Goal: Transaction & Acquisition: Purchase product/service

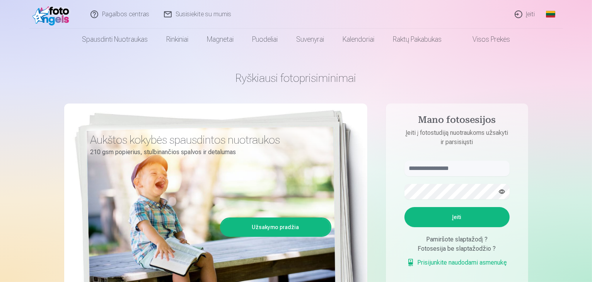
scroll to position [39, 0]
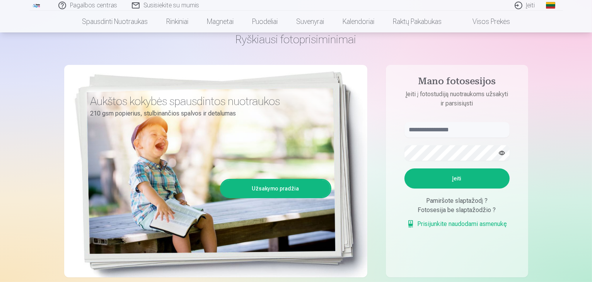
click at [456, 118] on aside "Mano fotosesijos Įeiti į fotostudiją nuotraukoms užsakyti ir parsisiųsti Įeiti …" at bounding box center [457, 171] width 142 height 213
click at [453, 128] on input "text" at bounding box center [456, 129] width 105 height 15
type input "**********"
click at [455, 178] on button "Įeiti" at bounding box center [456, 179] width 105 height 20
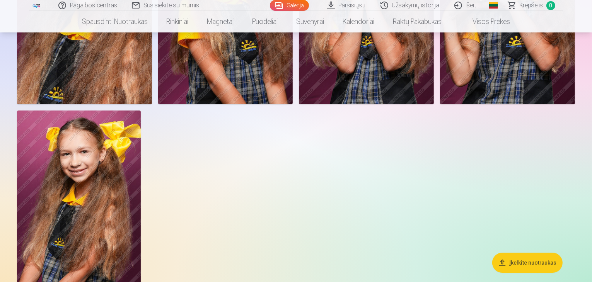
scroll to position [5527, 0]
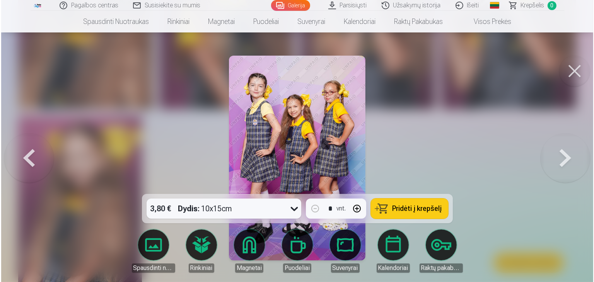
scroll to position [5544, 0]
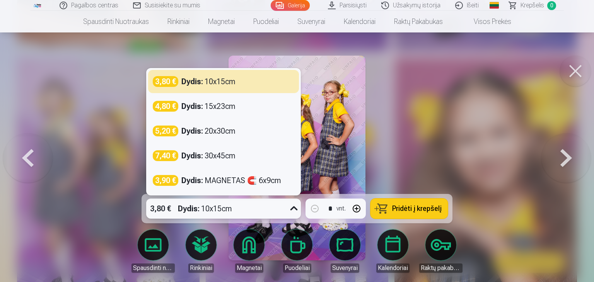
click at [290, 212] on icon at bounding box center [294, 209] width 12 height 12
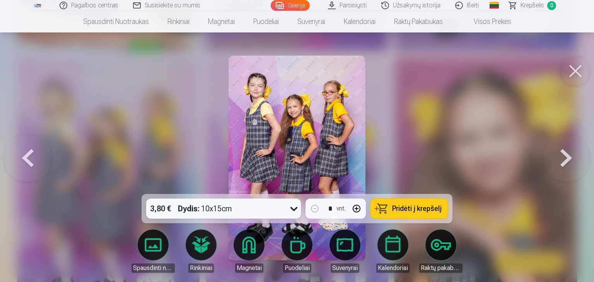
click at [404, 206] on span "Pridėti į krepšelį" at bounding box center [416, 208] width 49 height 7
click at [567, 157] on button at bounding box center [565, 158] width 49 height 56
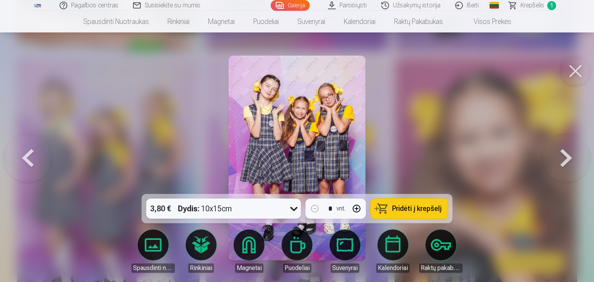
click at [567, 157] on button at bounding box center [565, 158] width 49 height 56
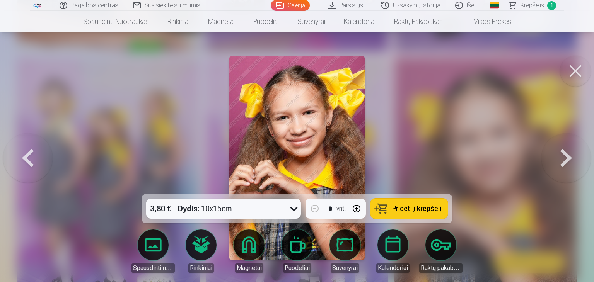
click at [567, 157] on button at bounding box center [565, 158] width 49 height 56
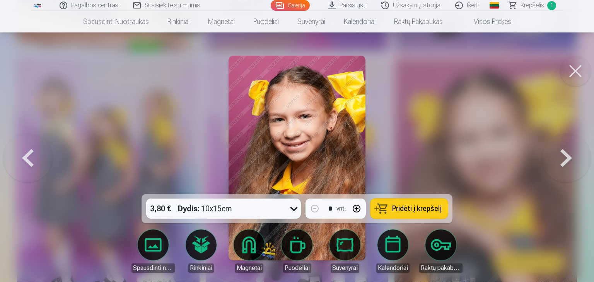
click at [567, 157] on button at bounding box center [565, 158] width 49 height 56
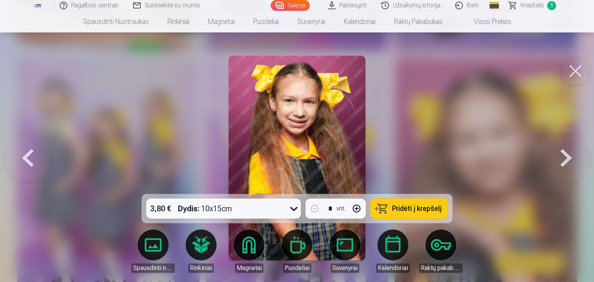
click at [567, 157] on button at bounding box center [565, 158] width 49 height 56
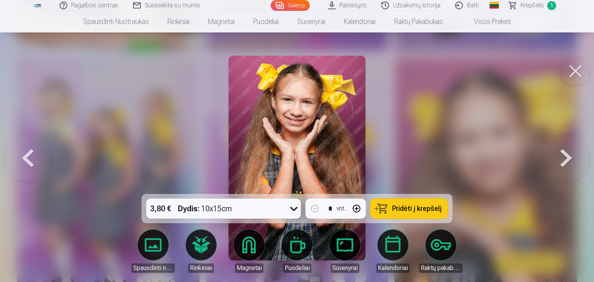
click at [567, 157] on button at bounding box center [565, 158] width 49 height 56
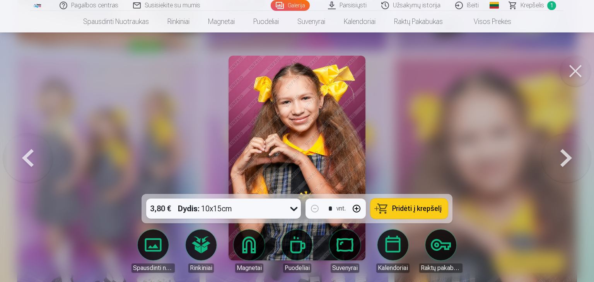
click at [567, 157] on button at bounding box center [565, 158] width 49 height 56
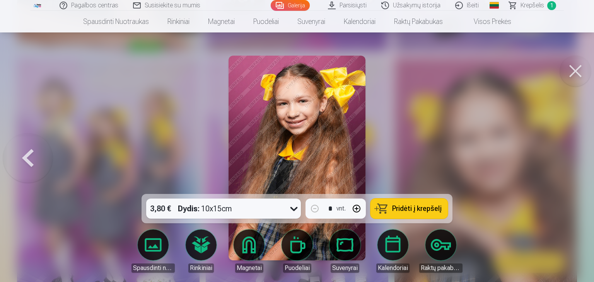
click at [567, 157] on div at bounding box center [297, 141] width 594 height 282
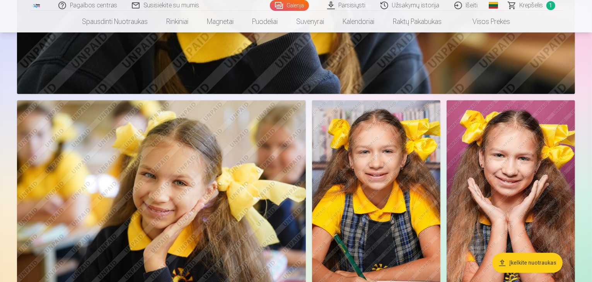
scroll to position [4754, 0]
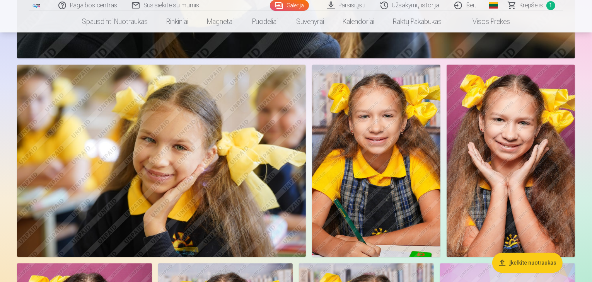
click at [230, 124] on img at bounding box center [161, 161] width 289 height 192
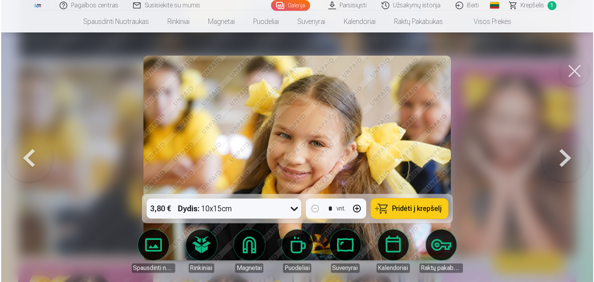
scroll to position [4768, 0]
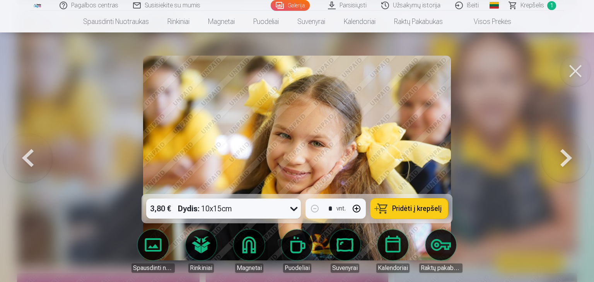
click at [419, 211] on span "Pridėti į krepšelį" at bounding box center [416, 208] width 49 height 7
click at [575, 157] on button at bounding box center [565, 158] width 49 height 56
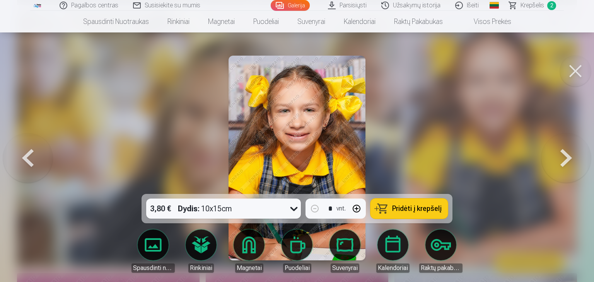
click at [34, 159] on button at bounding box center [27, 158] width 49 height 56
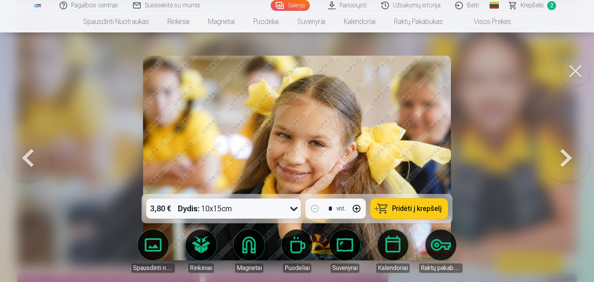
click at [34, 159] on button at bounding box center [27, 158] width 49 height 56
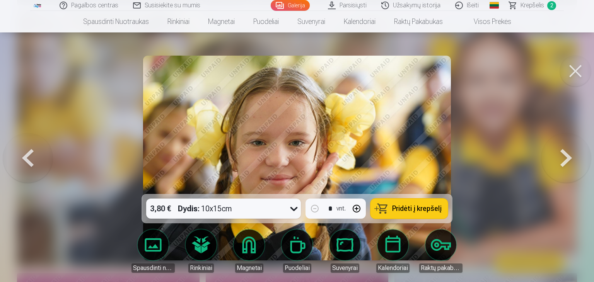
click at [34, 159] on button at bounding box center [27, 158] width 49 height 56
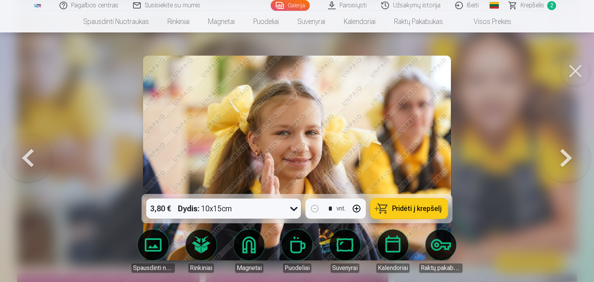
click at [34, 159] on button at bounding box center [27, 158] width 49 height 56
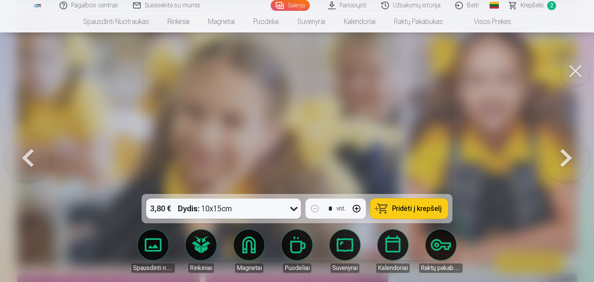
click at [34, 159] on button at bounding box center [27, 158] width 49 height 56
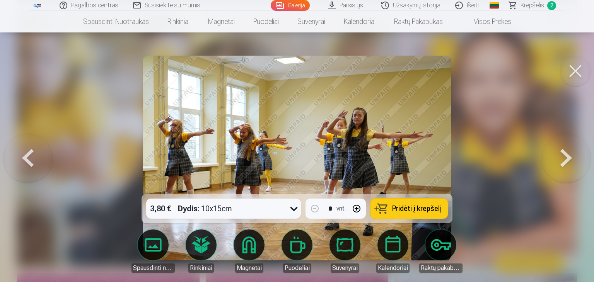
click at [34, 159] on button at bounding box center [27, 158] width 49 height 56
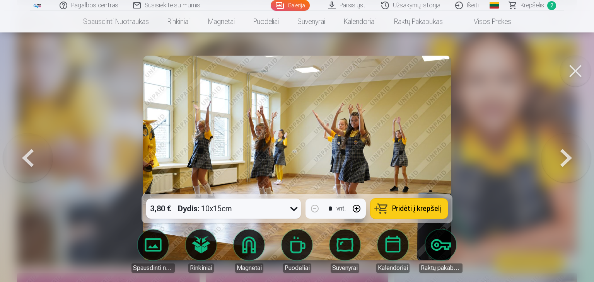
click at [34, 159] on button at bounding box center [27, 158] width 49 height 56
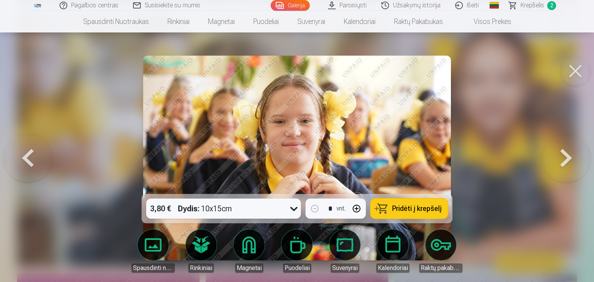
click at [34, 159] on button at bounding box center [27, 158] width 49 height 56
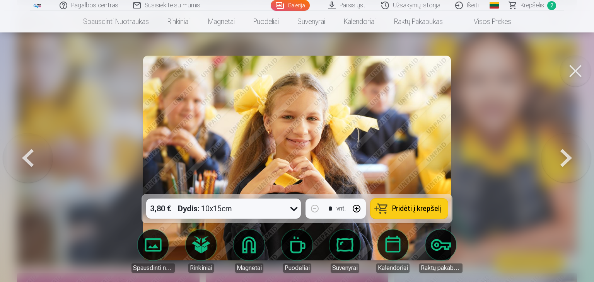
click at [34, 159] on button at bounding box center [27, 158] width 49 height 56
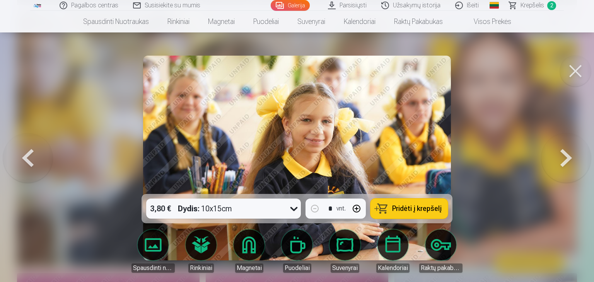
click at [34, 159] on button at bounding box center [27, 158] width 49 height 56
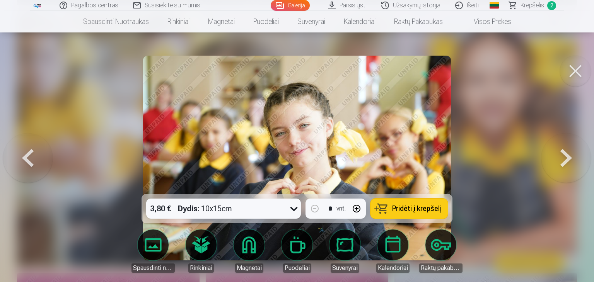
click at [34, 159] on button at bounding box center [27, 158] width 49 height 56
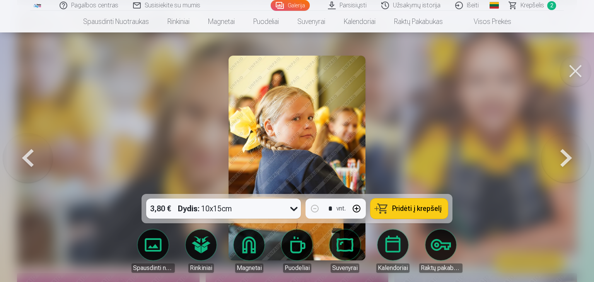
click at [34, 159] on button at bounding box center [27, 158] width 49 height 56
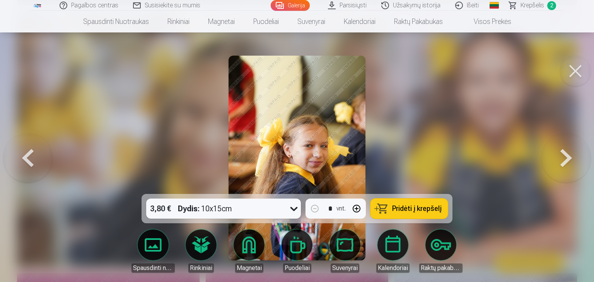
click at [34, 159] on button at bounding box center [27, 158] width 49 height 56
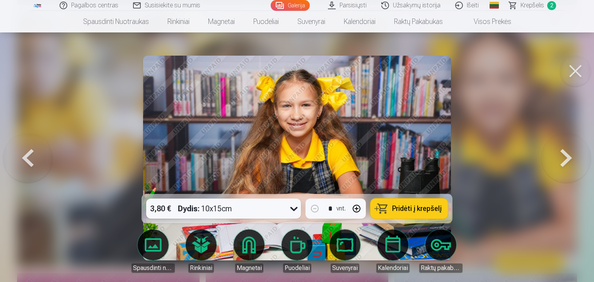
click at [34, 159] on button at bounding box center [27, 158] width 49 height 56
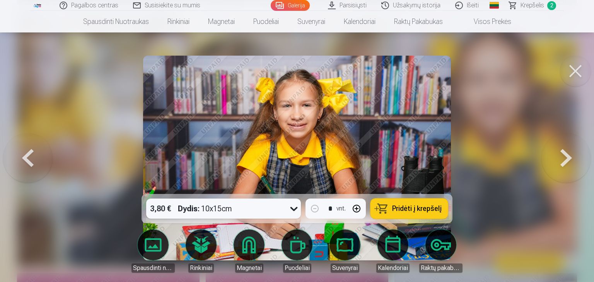
click at [34, 159] on button at bounding box center [27, 158] width 49 height 56
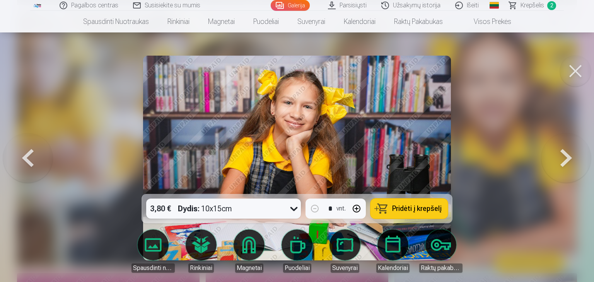
click at [34, 159] on button at bounding box center [27, 158] width 49 height 56
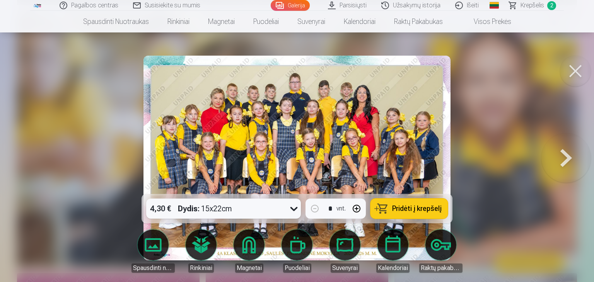
click at [384, 210] on button "Pridėti į krepšelį" at bounding box center [408, 209] width 77 height 20
click at [568, 157] on button at bounding box center [565, 158] width 49 height 56
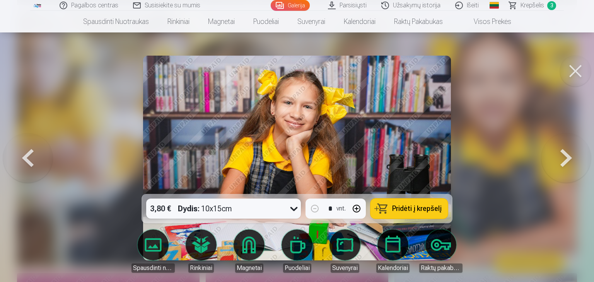
click at [568, 157] on button at bounding box center [565, 158] width 49 height 56
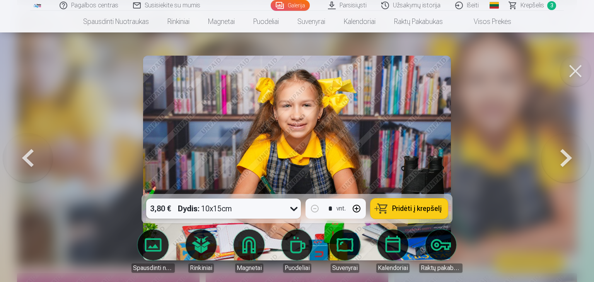
click at [568, 157] on button at bounding box center [565, 158] width 49 height 56
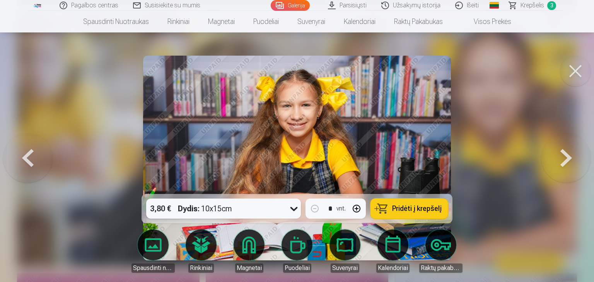
click at [568, 157] on button at bounding box center [565, 158] width 49 height 56
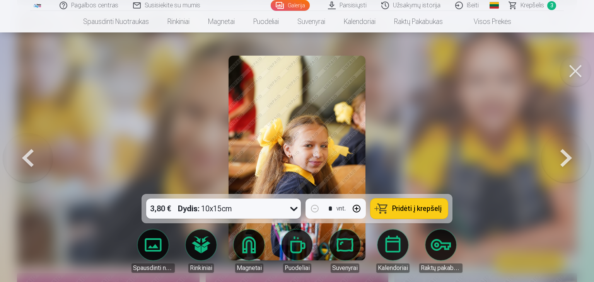
click at [568, 157] on button at bounding box center [565, 158] width 49 height 56
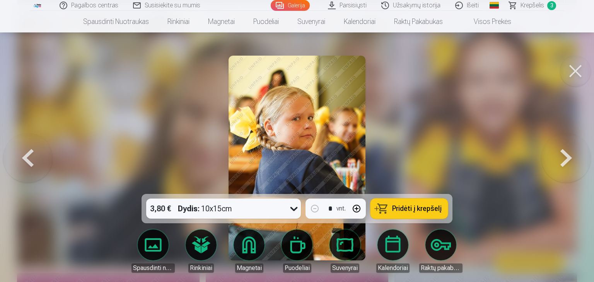
click at [568, 157] on button at bounding box center [565, 158] width 49 height 56
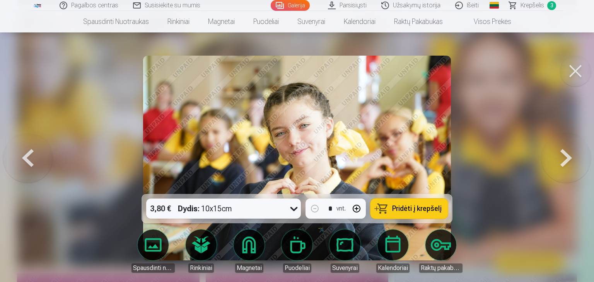
click at [568, 157] on button at bounding box center [565, 158] width 49 height 56
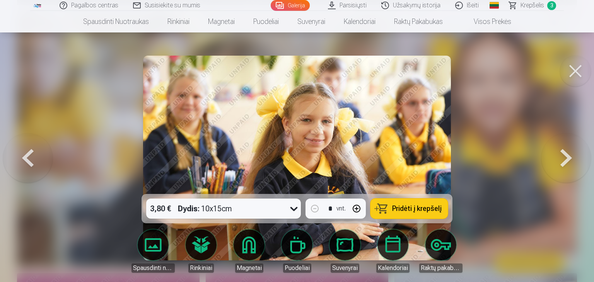
click at [568, 157] on button at bounding box center [565, 158] width 49 height 56
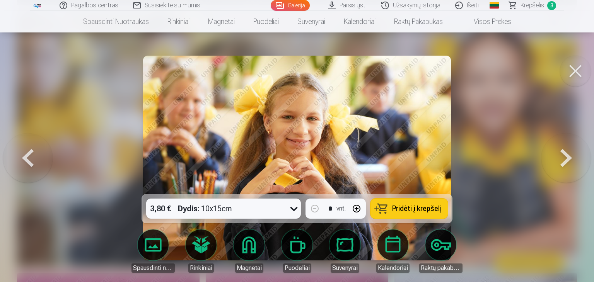
click at [568, 157] on button at bounding box center [565, 158] width 49 height 56
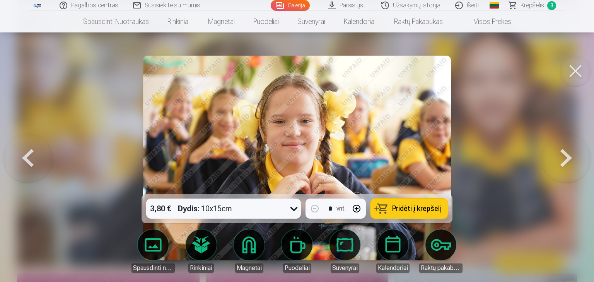
click at [568, 157] on button at bounding box center [565, 158] width 49 height 56
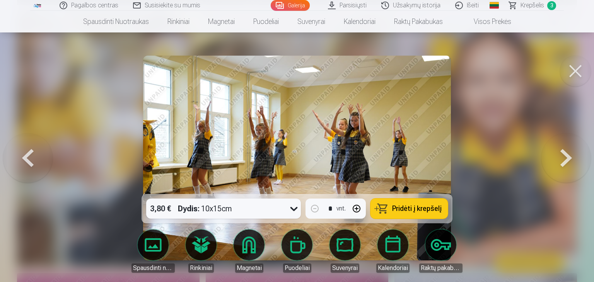
click at [568, 157] on button at bounding box center [565, 158] width 49 height 56
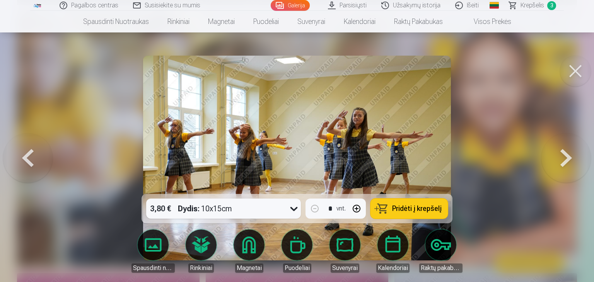
click at [568, 157] on button at bounding box center [565, 158] width 49 height 56
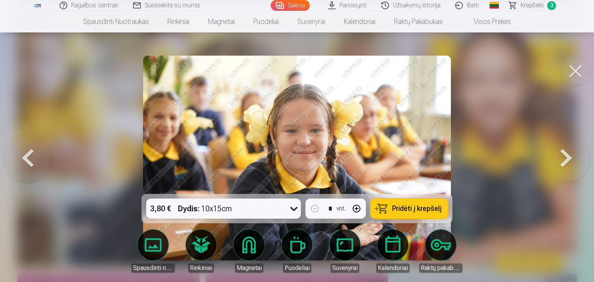
click at [568, 157] on button at bounding box center [565, 158] width 49 height 56
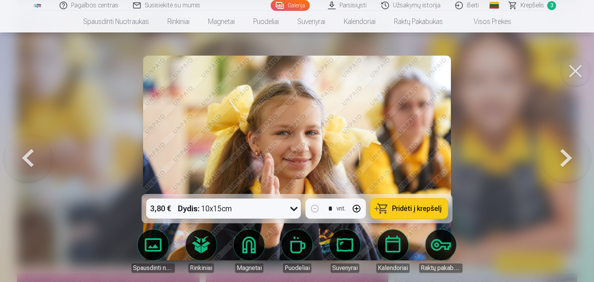
click at [568, 157] on button at bounding box center [565, 158] width 49 height 56
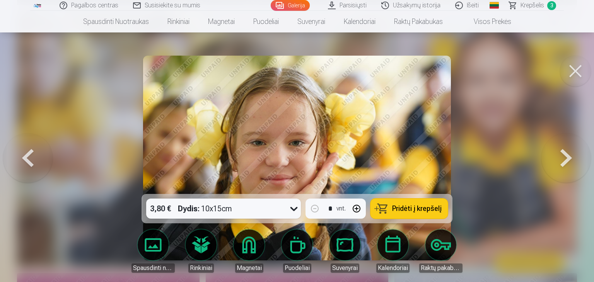
click at [568, 157] on button at bounding box center [565, 158] width 49 height 56
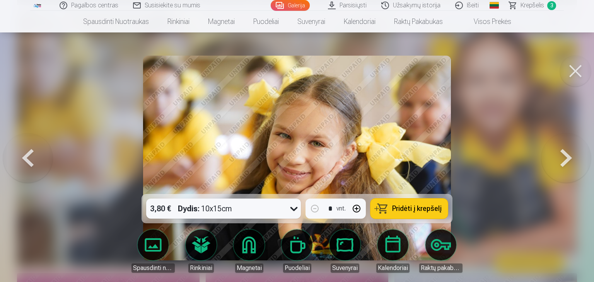
click at [568, 157] on button at bounding box center [565, 158] width 49 height 56
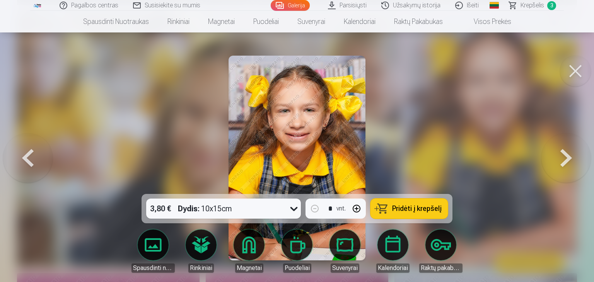
click at [568, 157] on button at bounding box center [565, 158] width 49 height 56
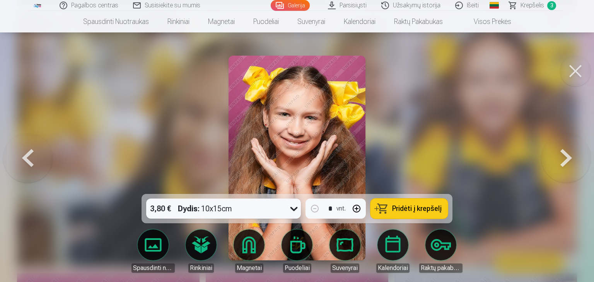
click at [568, 157] on button at bounding box center [565, 158] width 49 height 56
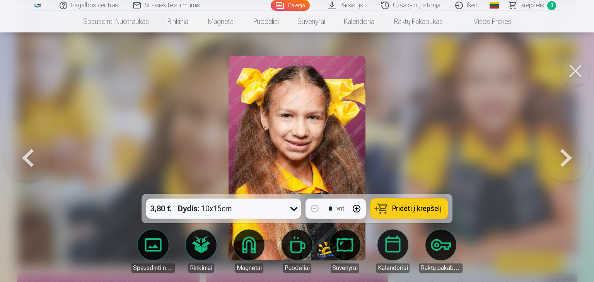
click at [568, 157] on button at bounding box center [565, 158] width 49 height 56
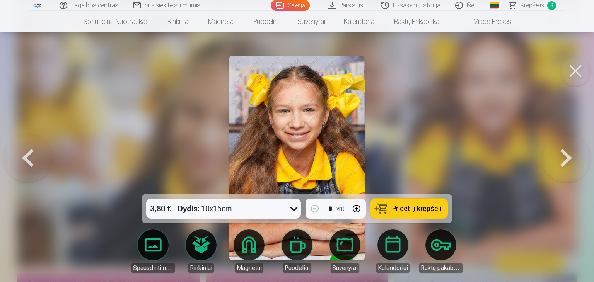
click at [568, 157] on button at bounding box center [565, 158] width 49 height 56
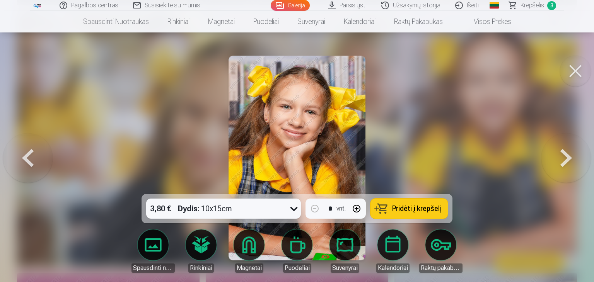
click at [568, 157] on button at bounding box center [565, 158] width 49 height 56
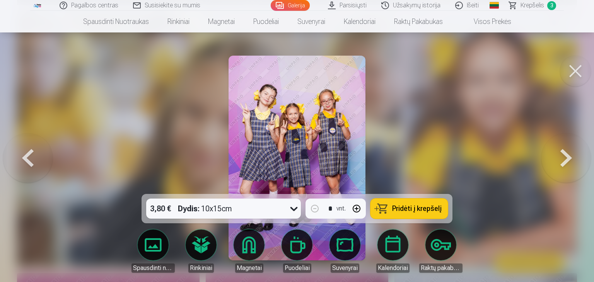
click at [568, 157] on button at bounding box center [565, 158] width 49 height 56
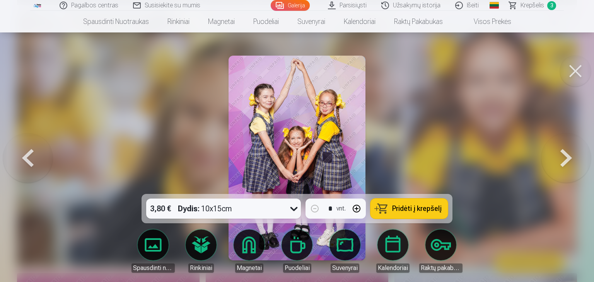
click at [568, 157] on button at bounding box center [565, 158] width 49 height 56
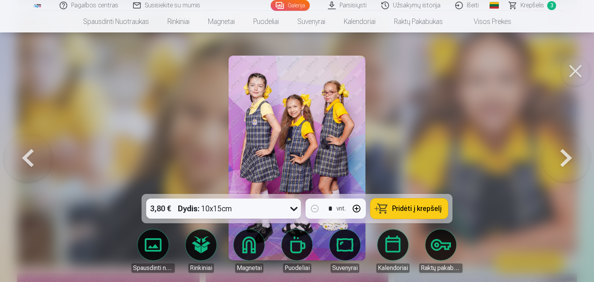
click at [568, 157] on button at bounding box center [565, 158] width 49 height 56
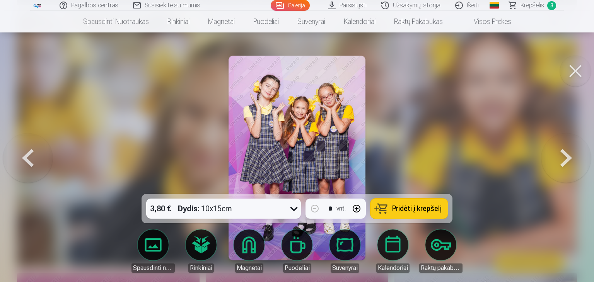
click at [568, 157] on button at bounding box center [565, 158] width 49 height 56
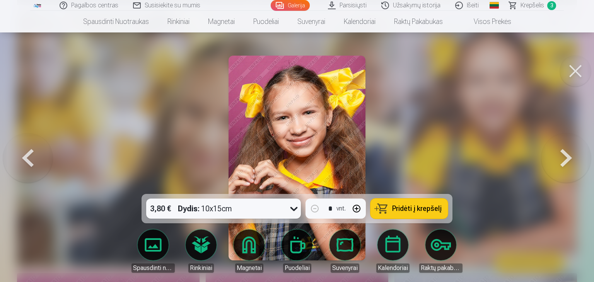
click at [568, 157] on button at bounding box center [565, 158] width 49 height 56
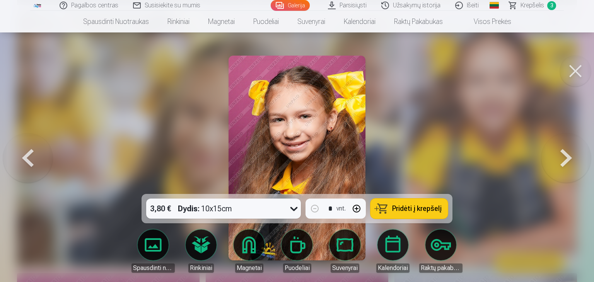
click at [568, 157] on button at bounding box center [565, 158] width 49 height 56
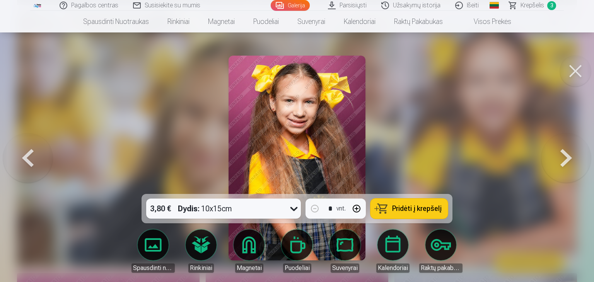
click at [568, 157] on button at bounding box center [565, 158] width 49 height 56
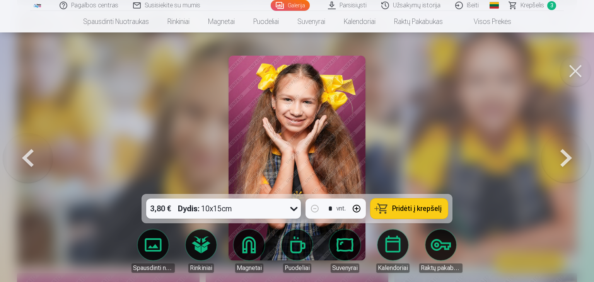
click at [568, 157] on button at bounding box center [565, 158] width 49 height 56
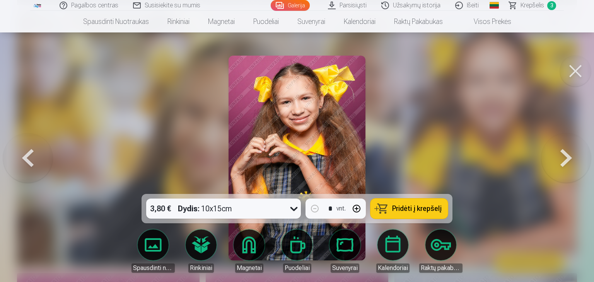
click at [568, 157] on button at bounding box center [565, 158] width 49 height 56
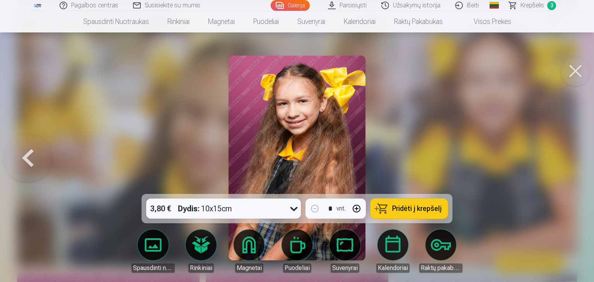
click at [568, 157] on div at bounding box center [297, 141] width 594 height 282
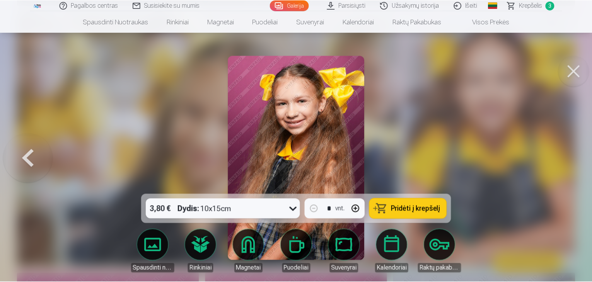
scroll to position [4754, 0]
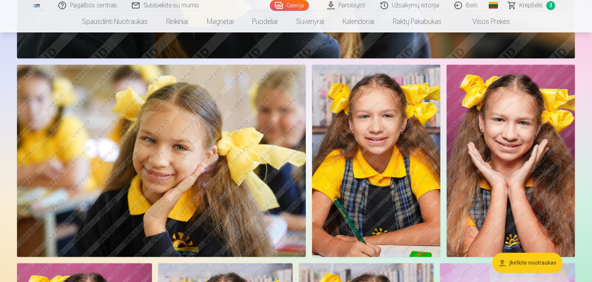
click at [440, 157] on img at bounding box center [376, 161] width 128 height 192
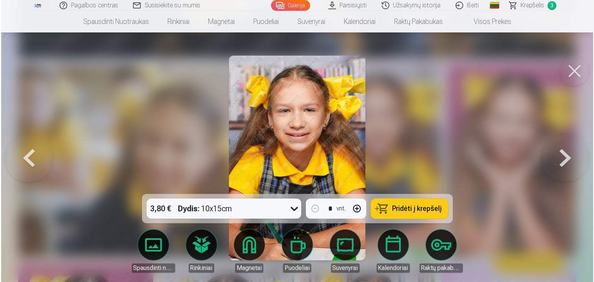
scroll to position [4768, 0]
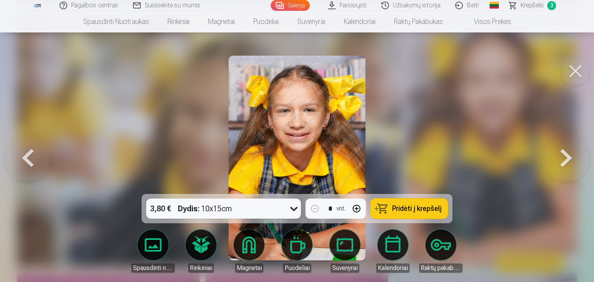
click at [568, 157] on button at bounding box center [565, 158] width 49 height 56
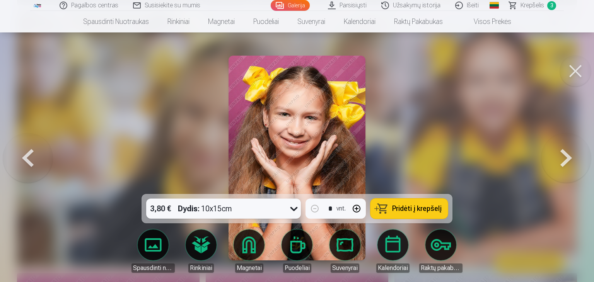
click at [568, 157] on button at bounding box center [565, 158] width 49 height 56
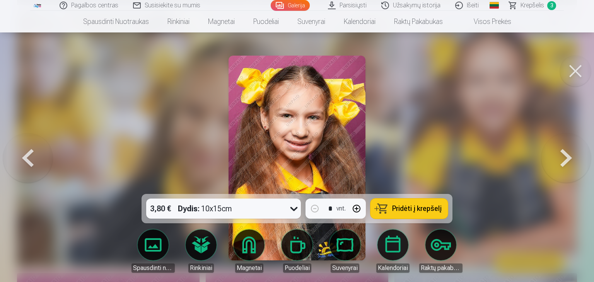
click at [568, 157] on button at bounding box center [565, 158] width 49 height 56
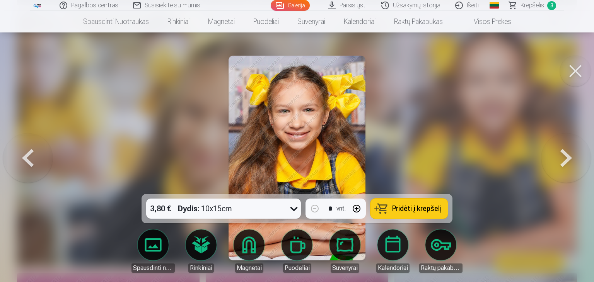
click at [568, 157] on button at bounding box center [565, 158] width 49 height 56
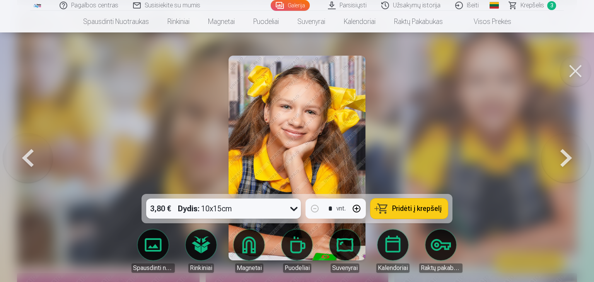
click at [568, 157] on button at bounding box center [565, 158] width 49 height 56
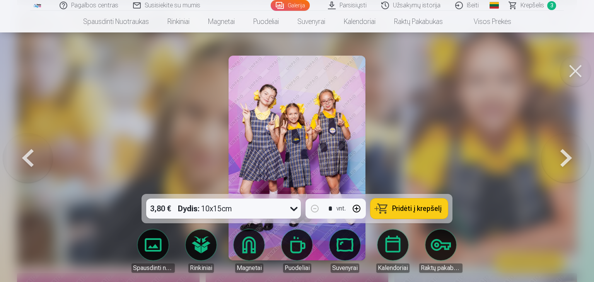
click at [568, 157] on button at bounding box center [565, 158] width 49 height 56
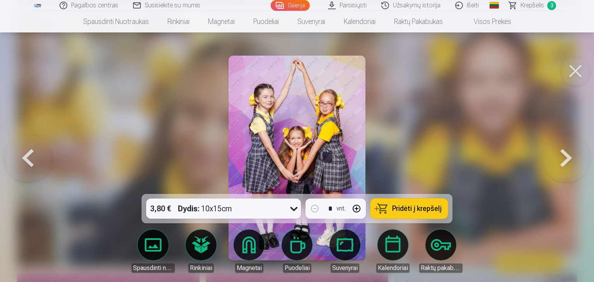
click at [568, 157] on button at bounding box center [565, 158] width 49 height 56
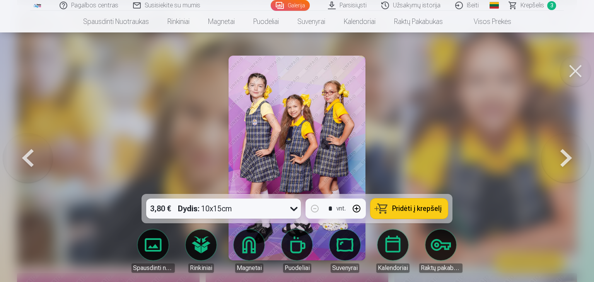
click at [568, 157] on button at bounding box center [565, 158] width 49 height 56
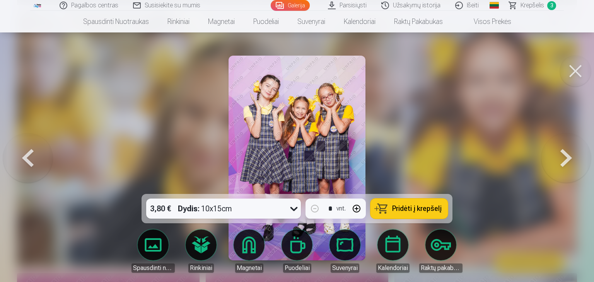
click at [568, 157] on button at bounding box center [565, 158] width 49 height 56
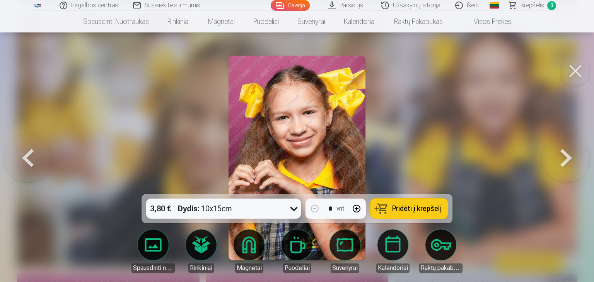
click at [26, 159] on button at bounding box center [27, 158] width 49 height 56
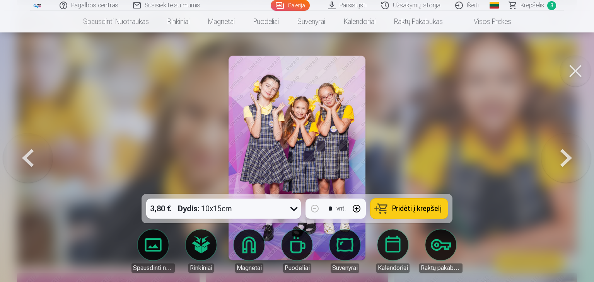
click at [26, 159] on button at bounding box center [27, 158] width 49 height 56
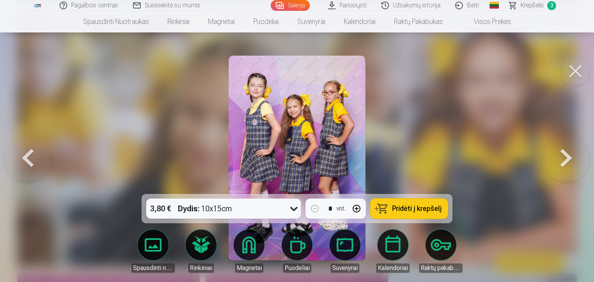
click at [26, 159] on button at bounding box center [27, 158] width 49 height 56
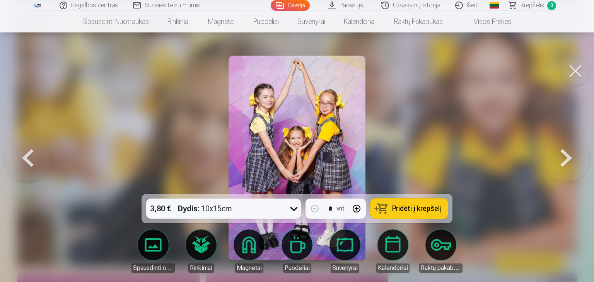
click at [26, 159] on button at bounding box center [27, 158] width 49 height 56
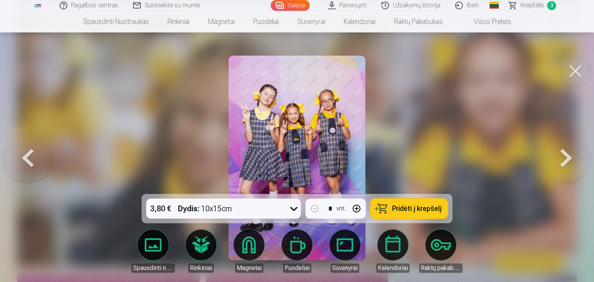
click at [26, 159] on button at bounding box center [27, 158] width 49 height 56
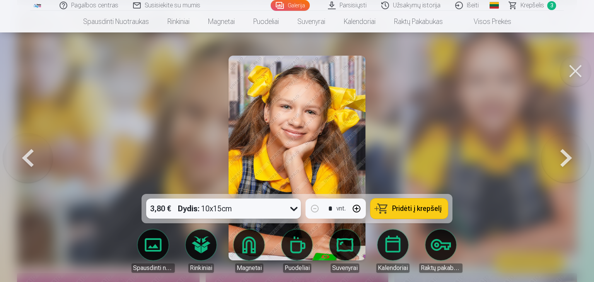
click at [26, 159] on button at bounding box center [27, 158] width 49 height 56
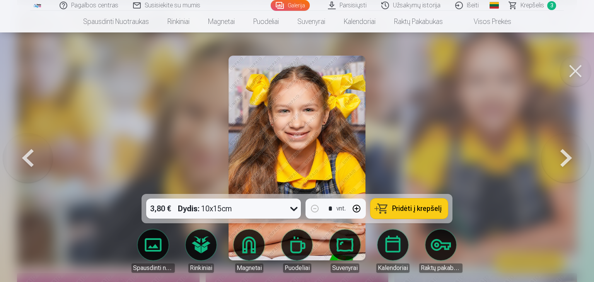
click at [26, 159] on button at bounding box center [27, 158] width 49 height 56
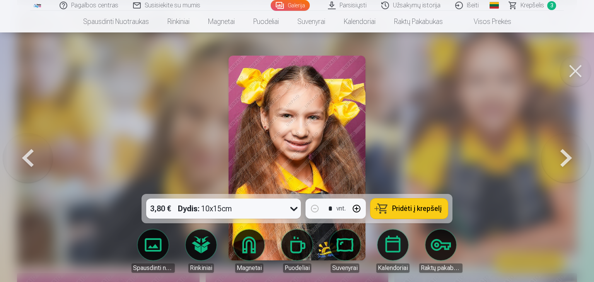
click at [26, 159] on button at bounding box center [27, 158] width 49 height 56
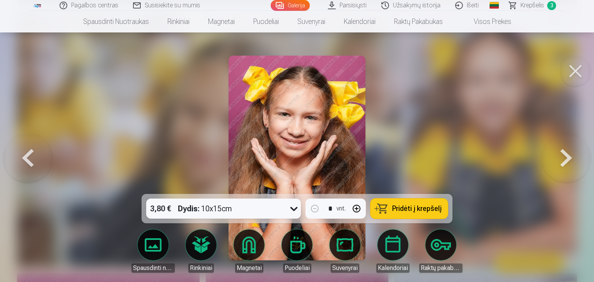
click at [26, 159] on button at bounding box center [27, 158] width 49 height 56
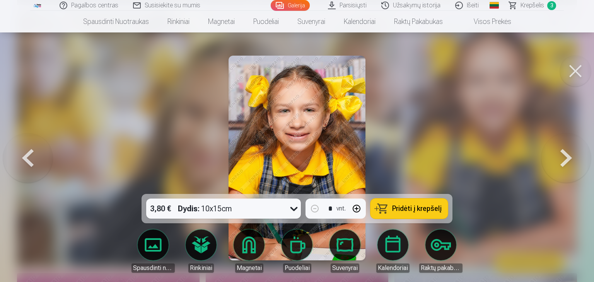
click at [26, 159] on button at bounding box center [27, 158] width 49 height 56
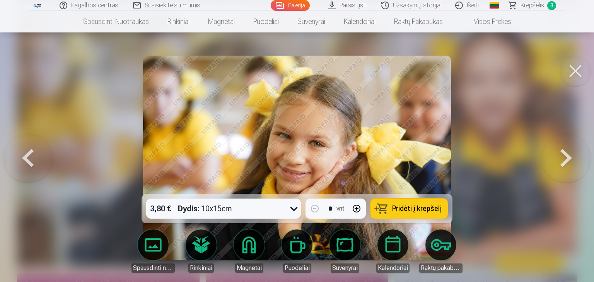
click at [26, 159] on button at bounding box center [27, 158] width 49 height 56
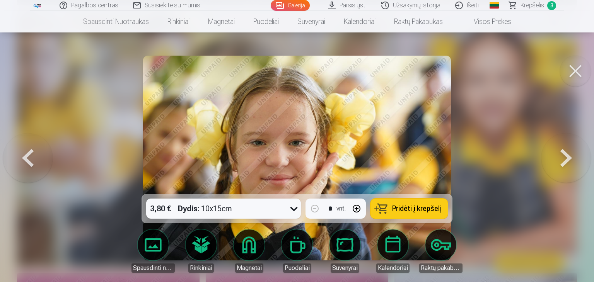
click at [26, 159] on button at bounding box center [27, 158] width 49 height 56
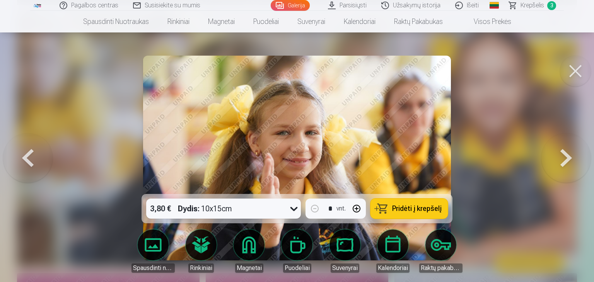
click at [26, 159] on button at bounding box center [27, 158] width 49 height 56
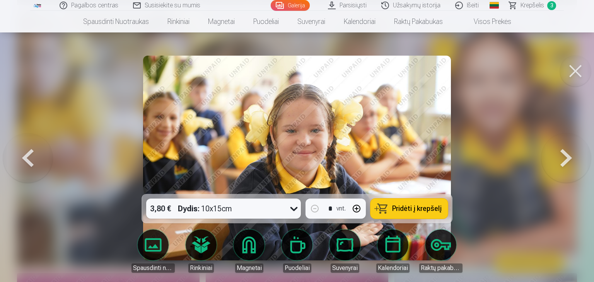
click at [26, 159] on button at bounding box center [27, 158] width 49 height 56
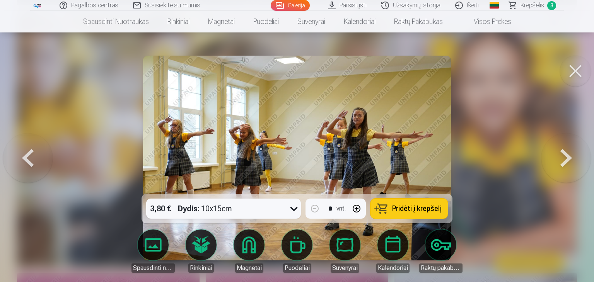
click at [26, 159] on button at bounding box center [27, 158] width 49 height 56
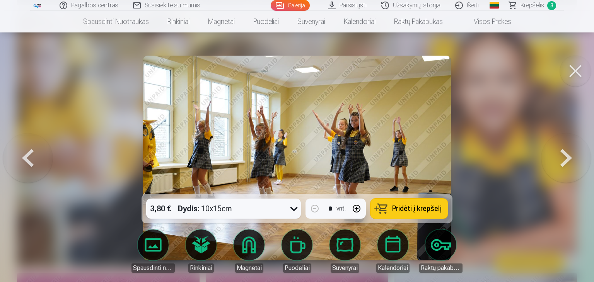
click at [26, 159] on button at bounding box center [27, 158] width 49 height 56
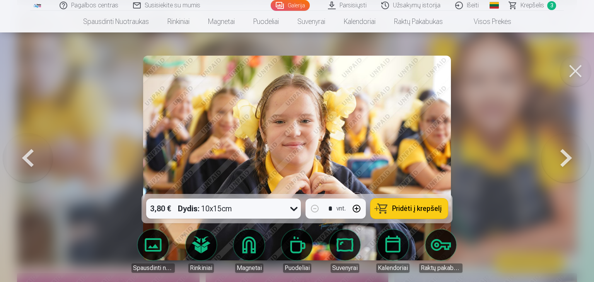
click at [26, 159] on button at bounding box center [27, 158] width 49 height 56
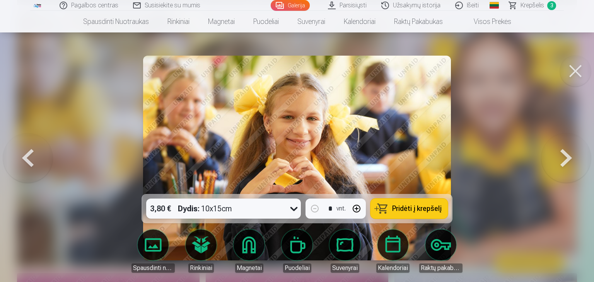
click at [26, 159] on button at bounding box center [27, 158] width 49 height 56
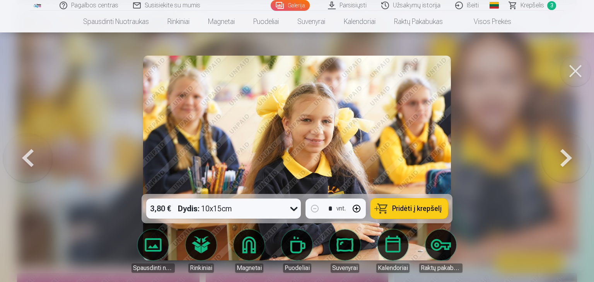
click at [26, 159] on button at bounding box center [27, 158] width 49 height 56
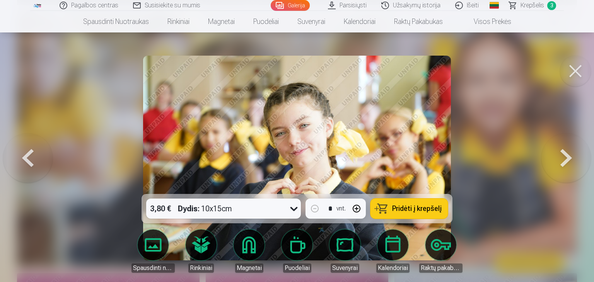
click at [26, 159] on button at bounding box center [27, 158] width 49 height 56
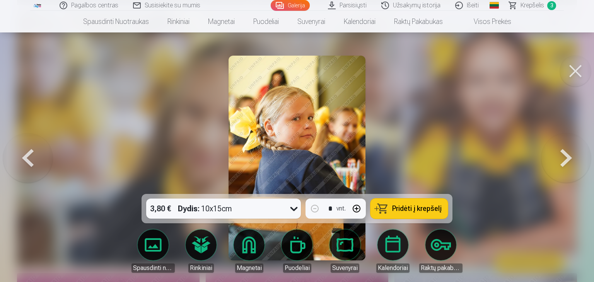
click at [26, 159] on button at bounding box center [27, 158] width 49 height 56
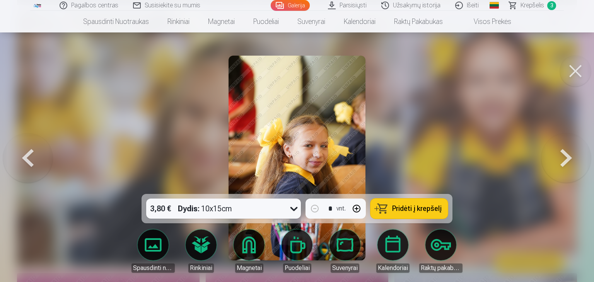
click at [26, 159] on button at bounding box center [27, 158] width 49 height 56
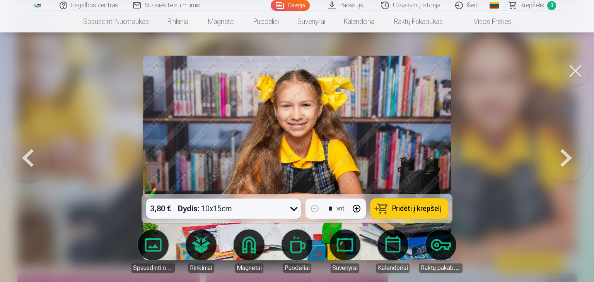
click at [26, 159] on button at bounding box center [27, 158] width 49 height 56
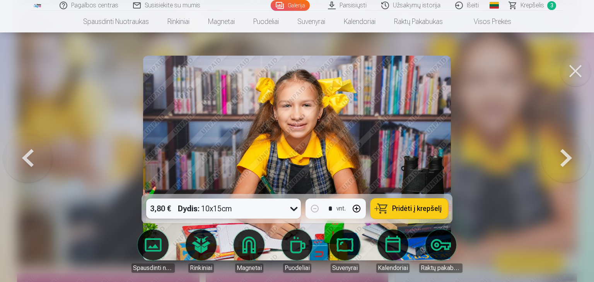
click at [26, 159] on button at bounding box center [27, 158] width 49 height 56
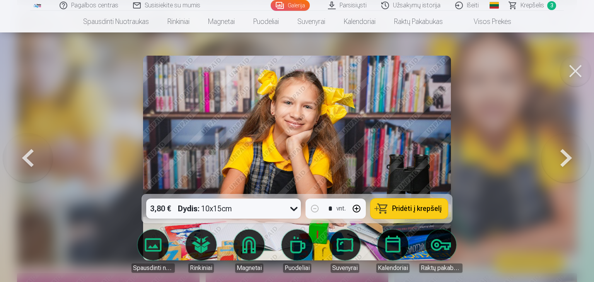
click at [26, 159] on button at bounding box center [27, 158] width 49 height 56
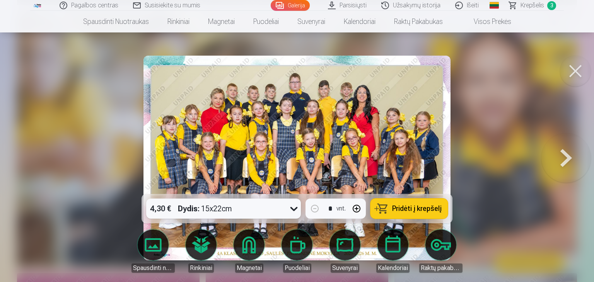
click at [571, 158] on button at bounding box center [565, 158] width 49 height 56
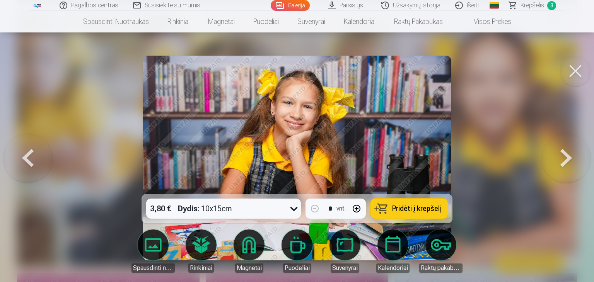
click at [571, 158] on button at bounding box center [565, 158] width 49 height 56
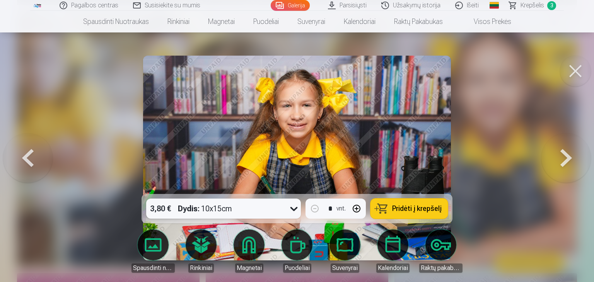
click at [571, 158] on button at bounding box center [565, 158] width 49 height 56
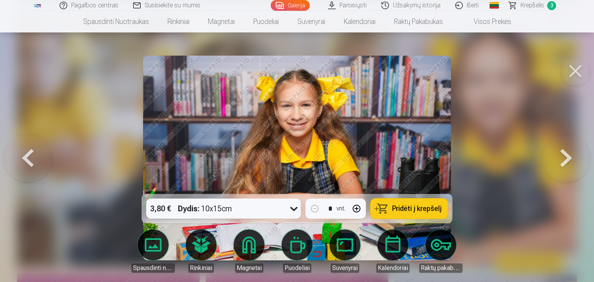
click at [571, 158] on button at bounding box center [565, 158] width 49 height 56
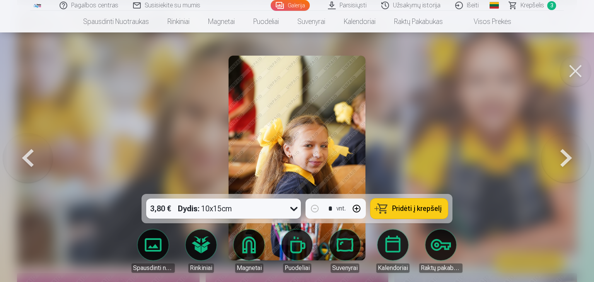
click at [571, 158] on button at bounding box center [565, 158] width 49 height 56
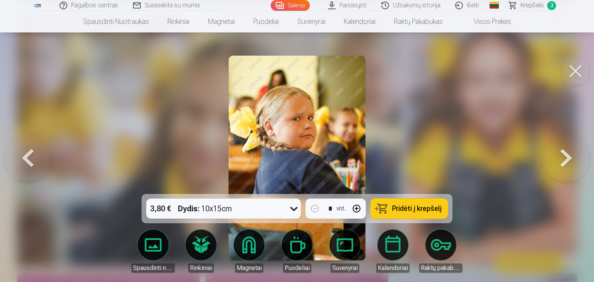
click at [571, 158] on button at bounding box center [565, 158] width 49 height 56
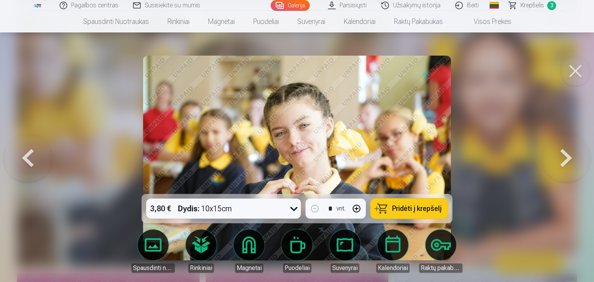
click at [570, 159] on button at bounding box center [565, 158] width 49 height 56
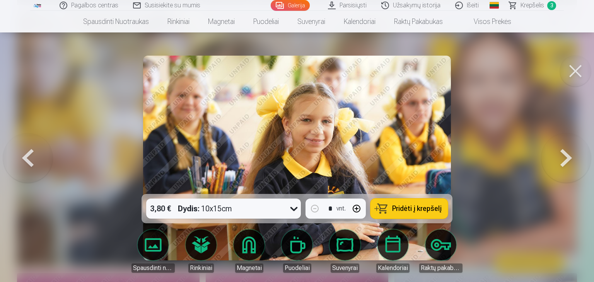
click at [570, 159] on button at bounding box center [565, 158] width 49 height 56
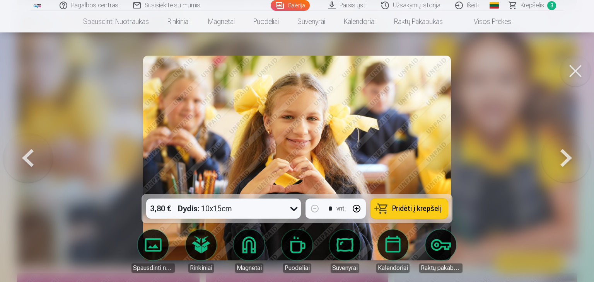
click at [570, 159] on button at bounding box center [565, 158] width 49 height 56
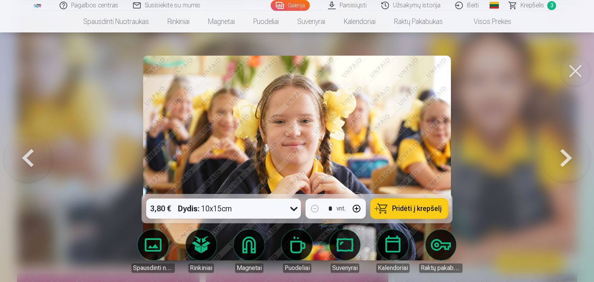
click at [570, 159] on button at bounding box center [565, 158] width 49 height 56
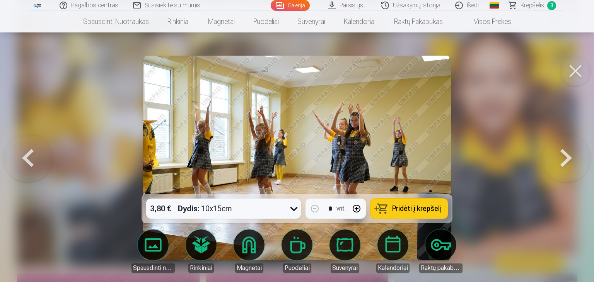
click at [570, 159] on button at bounding box center [565, 158] width 49 height 56
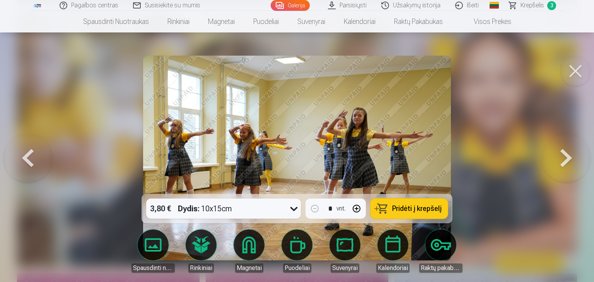
click at [570, 159] on button at bounding box center [565, 158] width 49 height 56
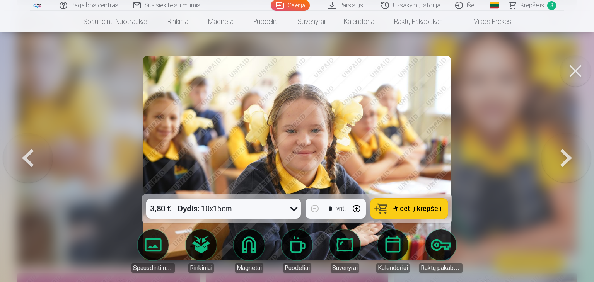
click at [570, 159] on button at bounding box center [565, 158] width 49 height 56
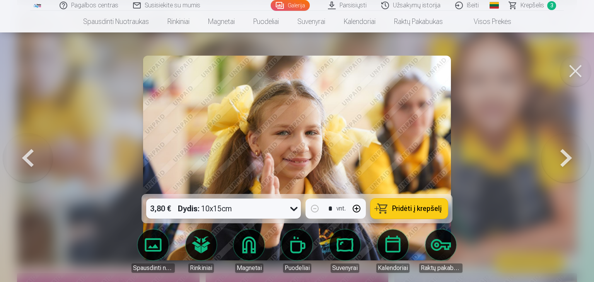
click at [569, 160] on button at bounding box center [565, 158] width 49 height 56
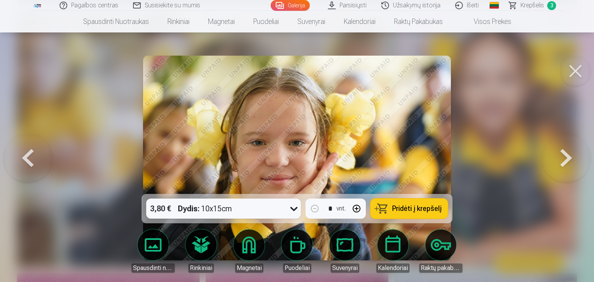
click at [569, 160] on button at bounding box center [565, 158] width 49 height 56
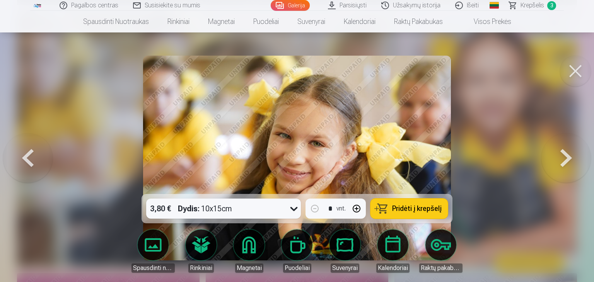
click at [569, 160] on button at bounding box center [565, 158] width 49 height 56
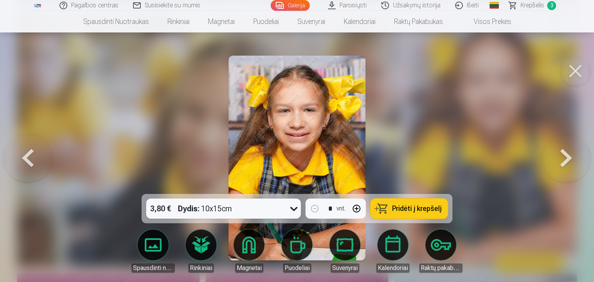
click at [569, 160] on button at bounding box center [565, 158] width 49 height 56
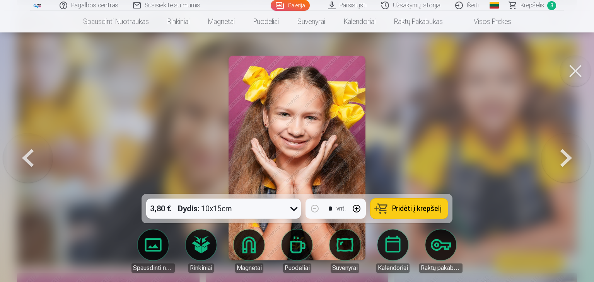
click at [569, 160] on button at bounding box center [565, 158] width 49 height 56
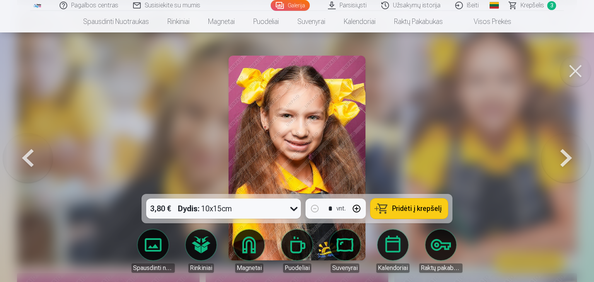
click at [569, 160] on button at bounding box center [565, 158] width 49 height 56
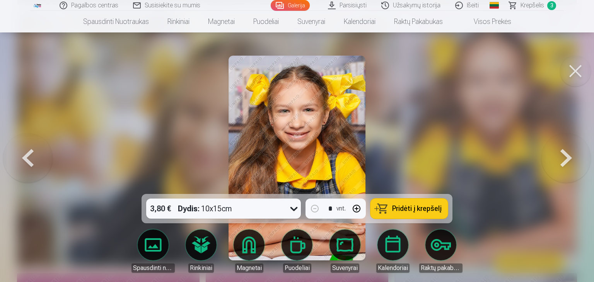
click at [569, 160] on button at bounding box center [565, 158] width 49 height 56
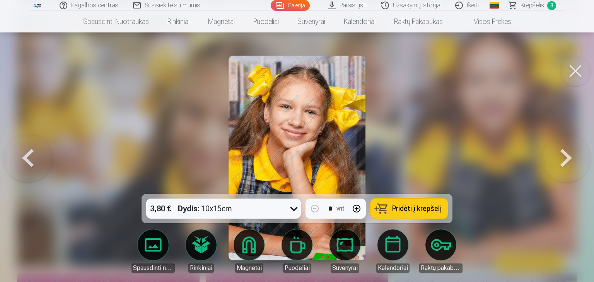
click at [569, 160] on button at bounding box center [565, 158] width 49 height 56
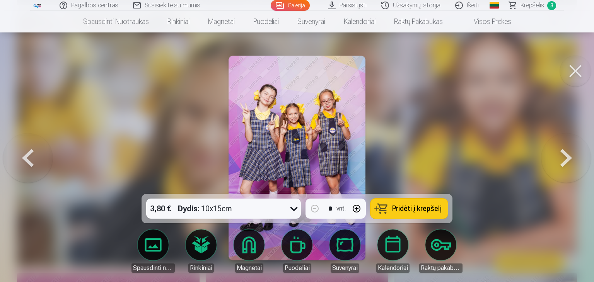
click at [569, 160] on button at bounding box center [565, 158] width 49 height 56
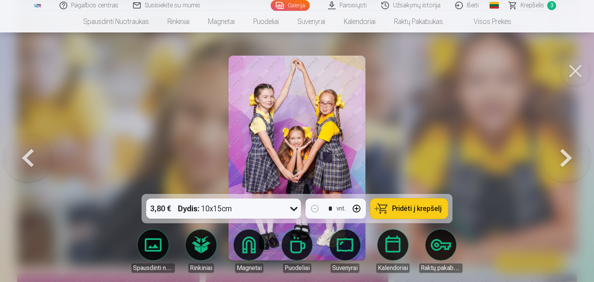
click at [569, 160] on button at bounding box center [565, 158] width 49 height 56
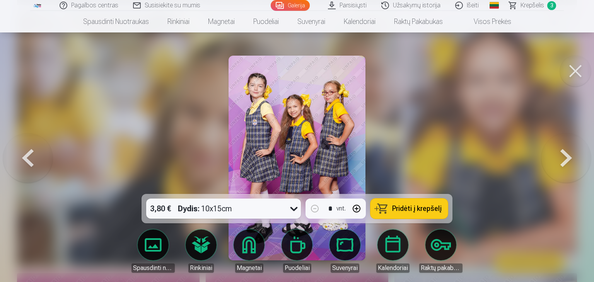
click at [569, 160] on button at bounding box center [565, 158] width 49 height 56
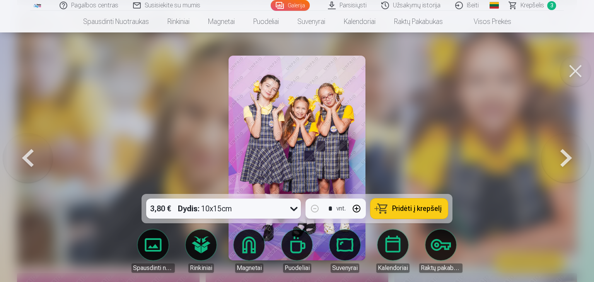
click at [569, 160] on button at bounding box center [565, 158] width 49 height 56
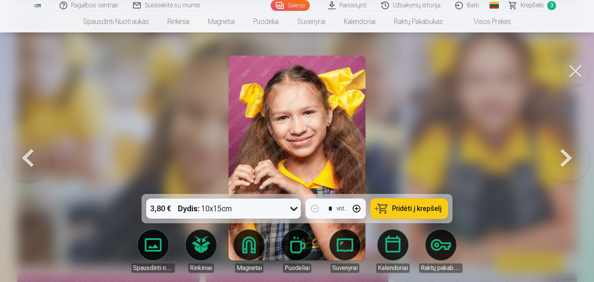
click at [569, 160] on button at bounding box center [565, 158] width 49 height 56
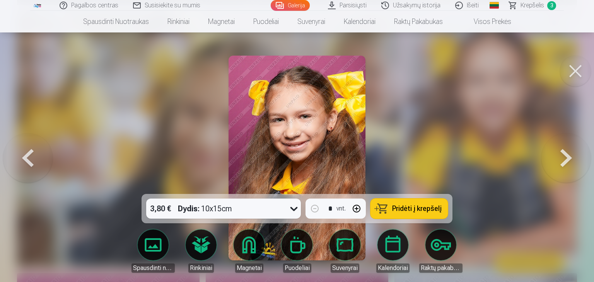
click at [569, 160] on button at bounding box center [565, 158] width 49 height 56
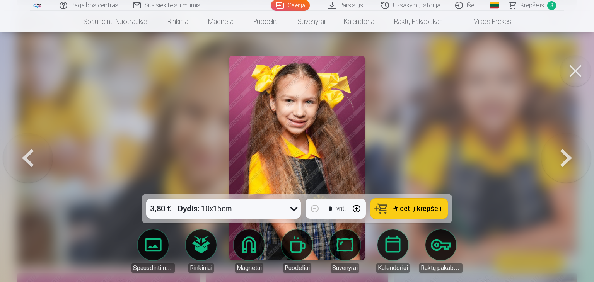
click at [569, 160] on button at bounding box center [565, 158] width 49 height 56
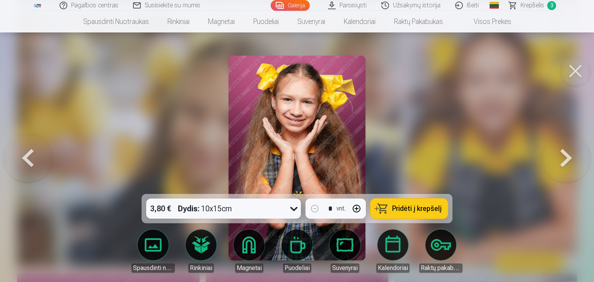
click at [569, 160] on button at bounding box center [565, 158] width 49 height 56
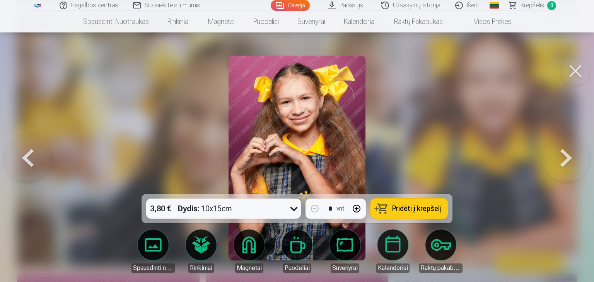
click at [569, 160] on button at bounding box center [565, 158] width 49 height 56
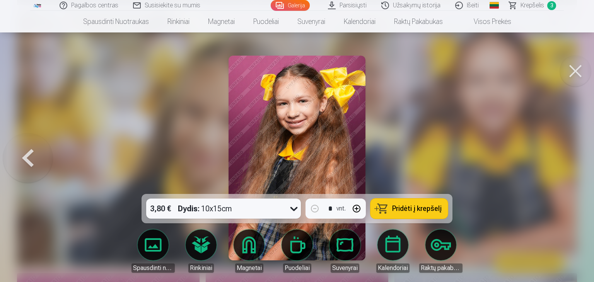
click at [569, 160] on div at bounding box center [297, 141] width 594 height 282
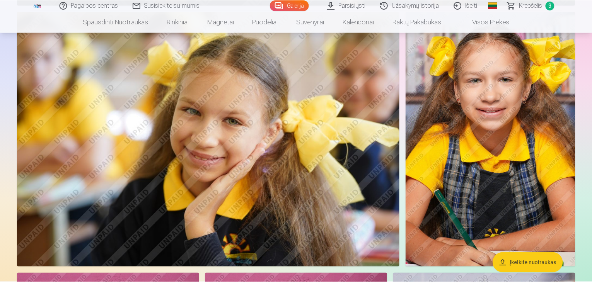
scroll to position [4754, 0]
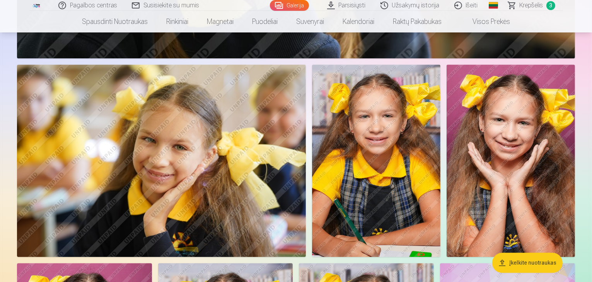
click at [34, 146] on img at bounding box center [161, 161] width 289 height 192
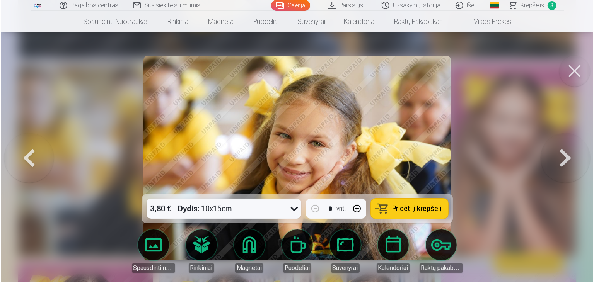
scroll to position [4768, 0]
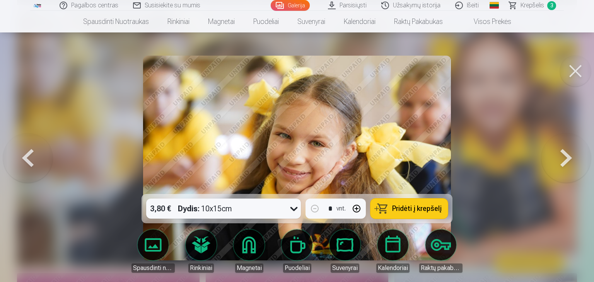
click at [36, 150] on button at bounding box center [27, 158] width 49 height 56
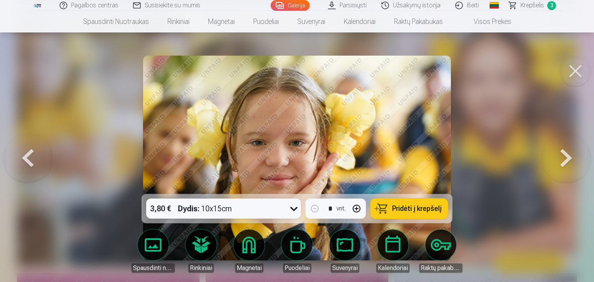
click at [36, 150] on button at bounding box center [27, 158] width 49 height 56
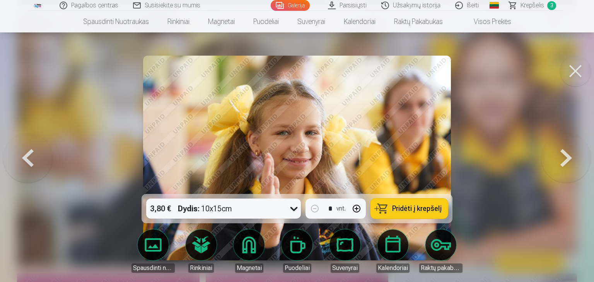
click at [576, 152] on button at bounding box center [565, 158] width 49 height 56
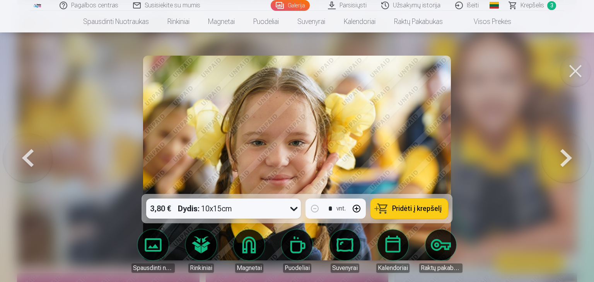
click at [576, 152] on button at bounding box center [565, 158] width 49 height 56
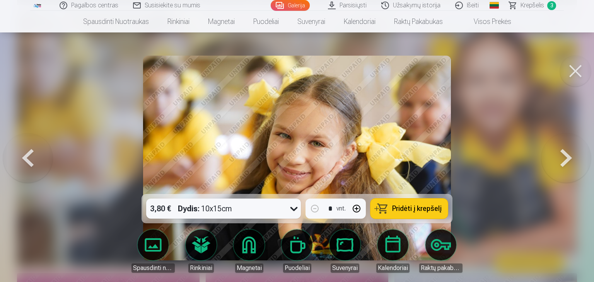
click at [576, 152] on button at bounding box center [565, 158] width 49 height 56
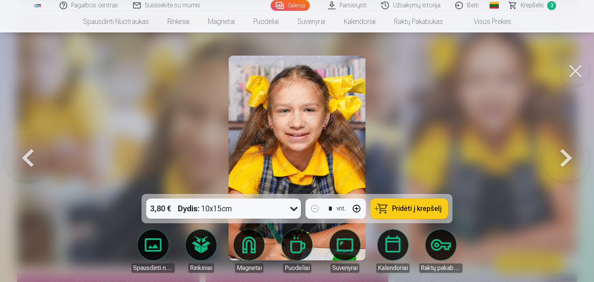
click at [576, 152] on button at bounding box center [565, 158] width 49 height 56
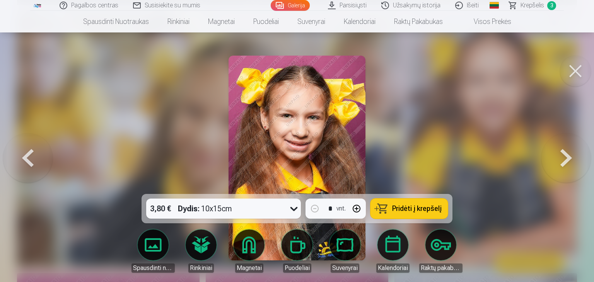
click at [576, 152] on button at bounding box center [565, 158] width 49 height 56
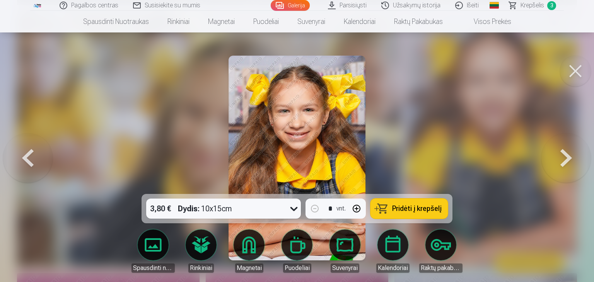
click at [576, 152] on button at bounding box center [565, 158] width 49 height 56
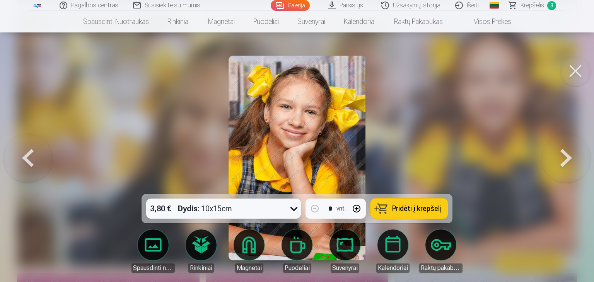
click at [576, 152] on button at bounding box center [565, 158] width 49 height 56
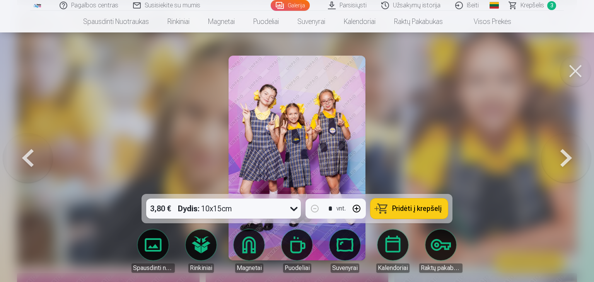
click at [34, 154] on button at bounding box center [27, 158] width 49 height 56
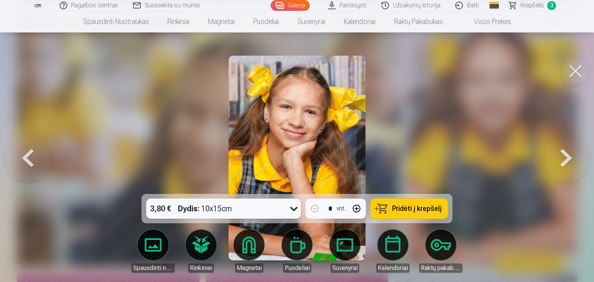
click at [34, 154] on button at bounding box center [27, 158] width 49 height 56
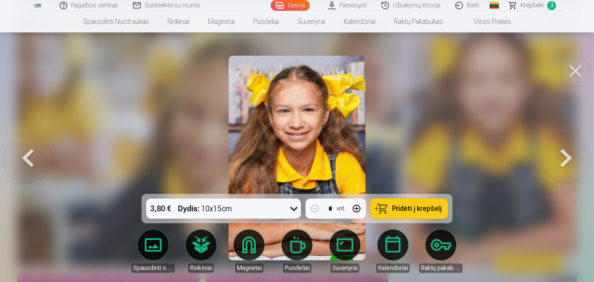
click at [34, 154] on button at bounding box center [27, 158] width 49 height 56
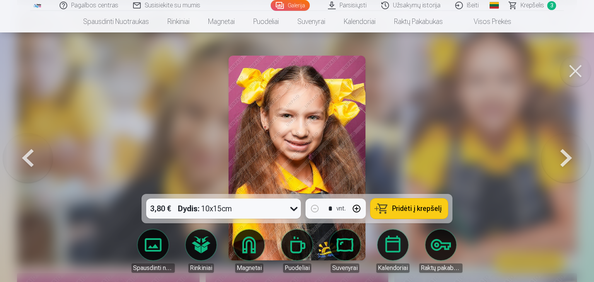
click at [34, 154] on button at bounding box center [27, 158] width 49 height 56
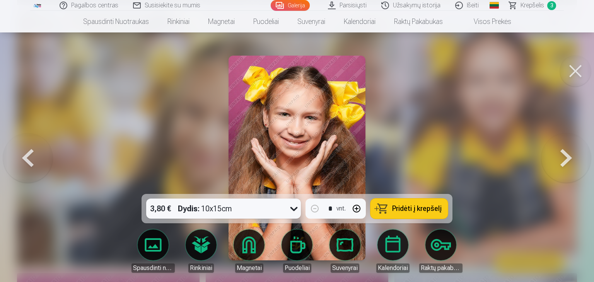
click at [34, 154] on button at bounding box center [27, 158] width 49 height 56
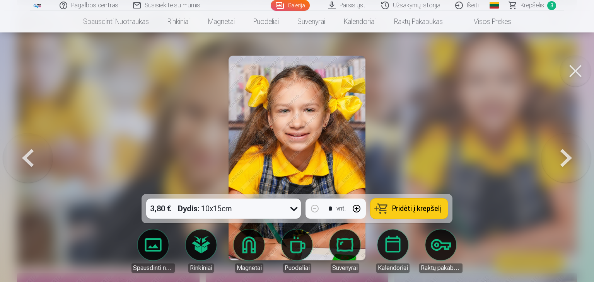
click at [34, 154] on button at bounding box center [27, 158] width 49 height 56
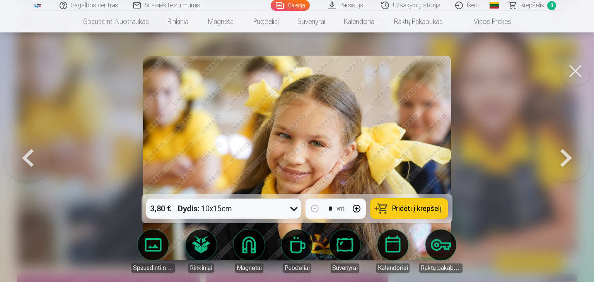
click at [558, 161] on button at bounding box center [565, 158] width 49 height 56
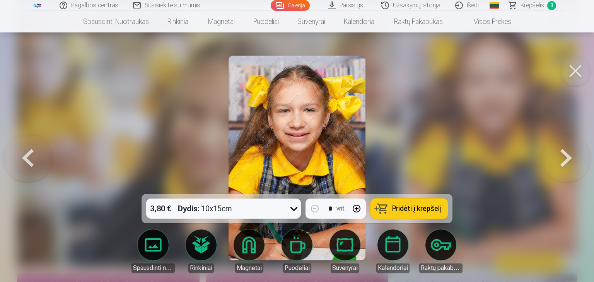
click at [559, 161] on button at bounding box center [565, 158] width 49 height 56
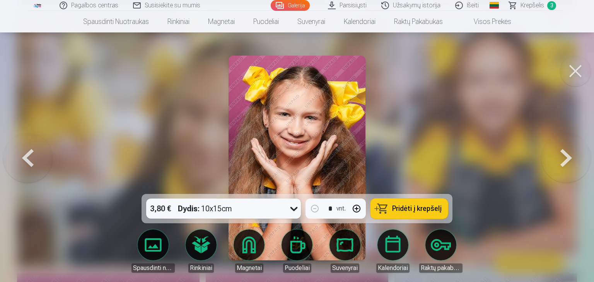
click at [559, 161] on button at bounding box center [565, 158] width 49 height 56
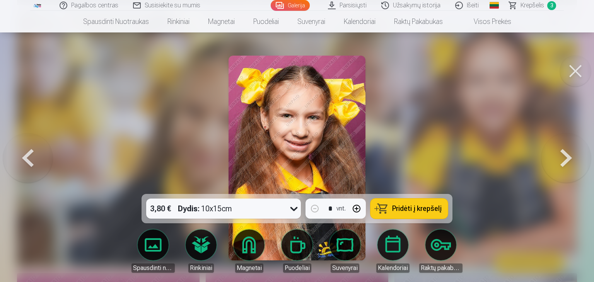
click at [560, 162] on button at bounding box center [565, 158] width 49 height 56
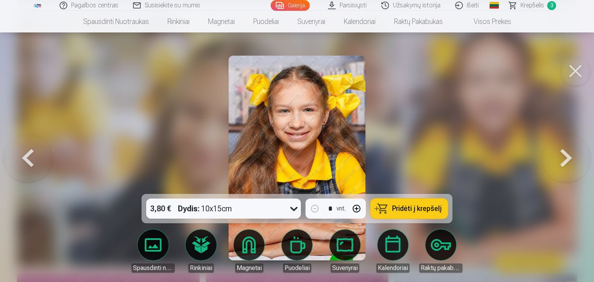
click at [560, 162] on button at bounding box center [565, 158] width 49 height 56
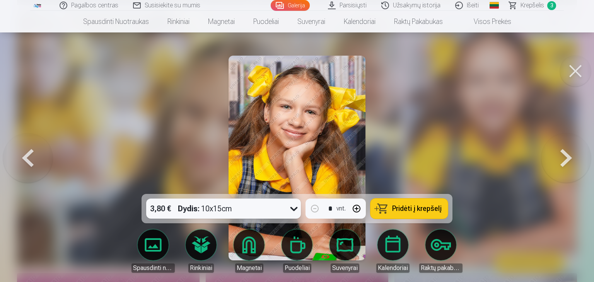
click at [560, 162] on button at bounding box center [565, 158] width 49 height 56
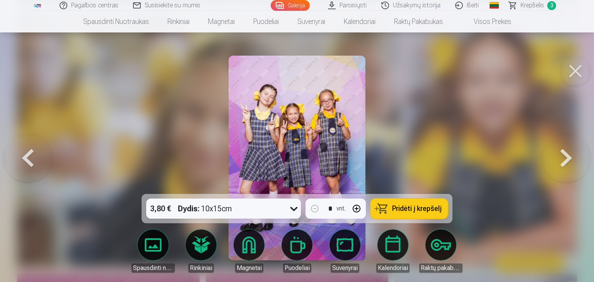
click at [570, 76] on button at bounding box center [575, 71] width 31 height 31
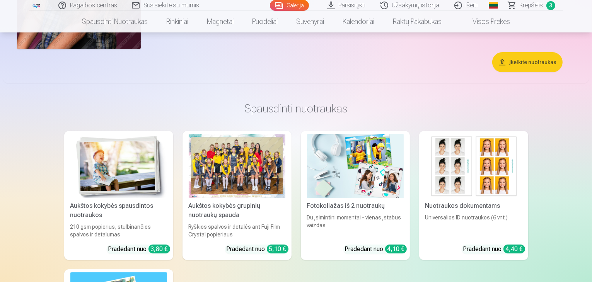
scroll to position [5837, 0]
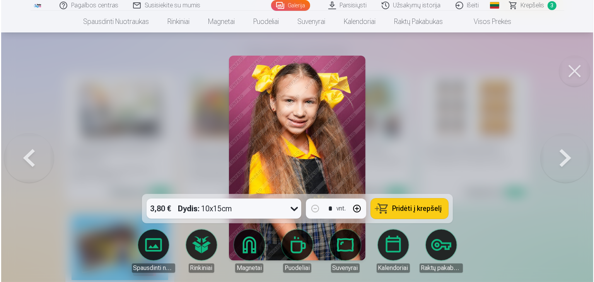
scroll to position [5854, 0]
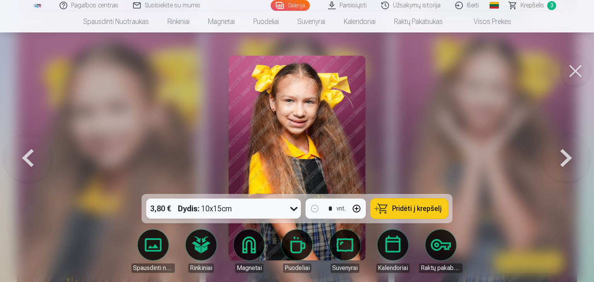
click at [355, 208] on button "button" at bounding box center [356, 208] width 19 height 19
click at [415, 210] on span "Pridėti į krepšelį" at bounding box center [416, 208] width 49 height 7
type input "*"
click at [532, 5] on span "Krepšelis" at bounding box center [532, 5] width 24 height 9
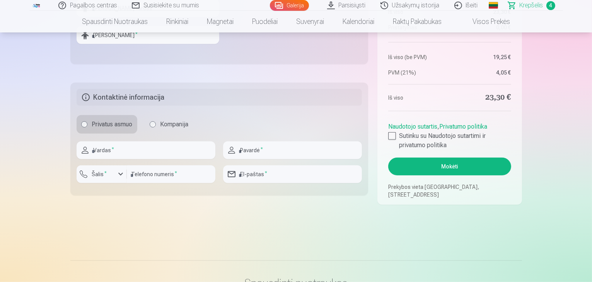
scroll to position [387, 0]
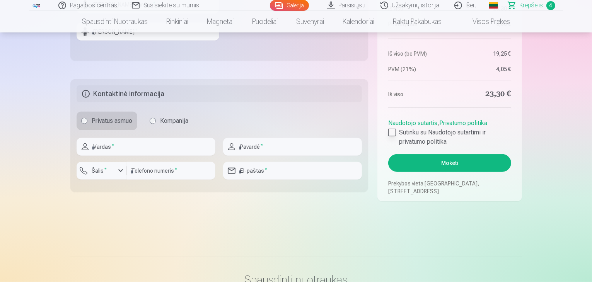
click at [393, 132] on div at bounding box center [392, 133] width 8 height 8
click at [469, 163] on button "Mokėti" at bounding box center [449, 163] width 123 height 18
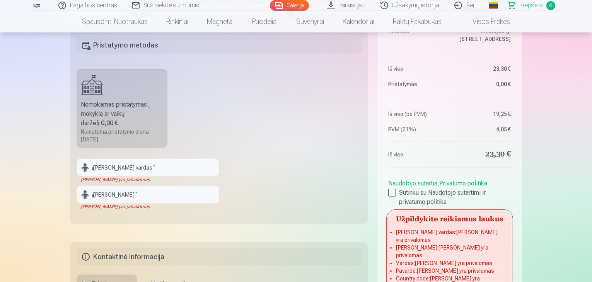
scroll to position [232, 0]
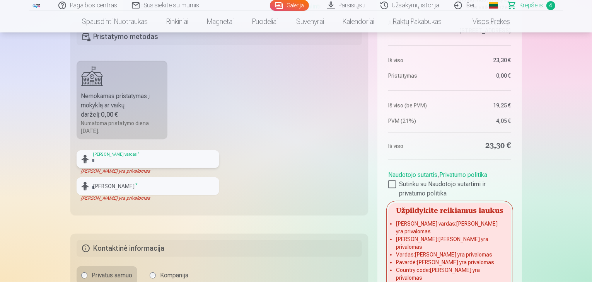
click at [161, 160] on input "text" at bounding box center [148, 159] width 143 height 18
click at [146, 164] on input "text" at bounding box center [148, 159] width 143 height 18
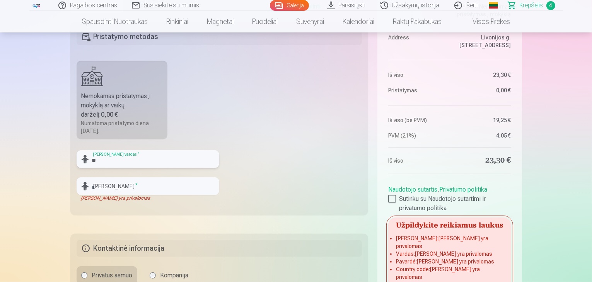
type input "*"
type input "*******"
click at [146, 190] on input "text" at bounding box center [148, 186] width 143 height 18
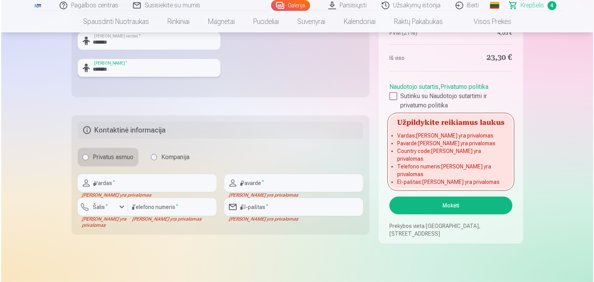
scroll to position [387, 0]
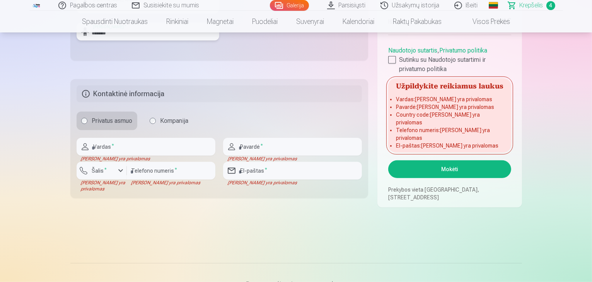
type input "*******"
click at [143, 148] on input "text" at bounding box center [146, 147] width 139 height 18
type input "*"
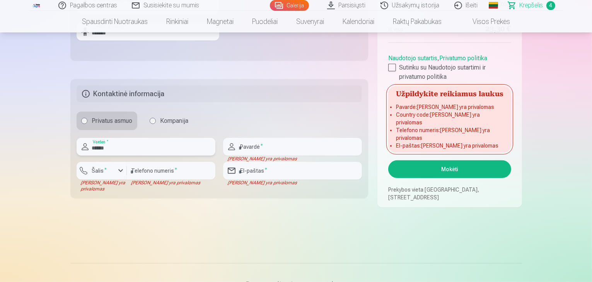
type input "******"
drag, startPoint x: 269, startPoint y: 147, endPoint x: 266, endPoint y: 151, distance: 5.2
click at [268, 149] on input "text" at bounding box center [292, 147] width 139 height 18
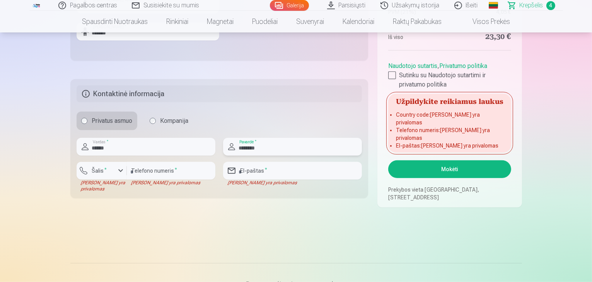
type input "********"
click at [115, 172] on button "Šalis *" at bounding box center [102, 171] width 50 height 18
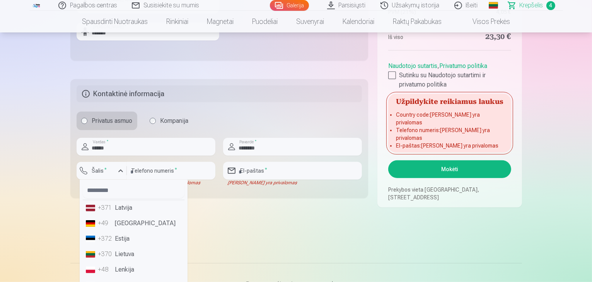
click at [130, 254] on li "+370 Lietuva" at bounding box center [134, 254] width 102 height 15
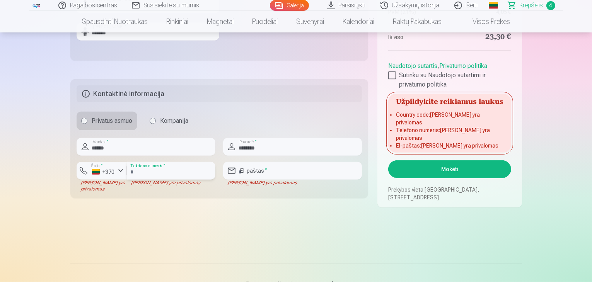
click at [174, 171] on input "number" at bounding box center [171, 171] width 89 height 18
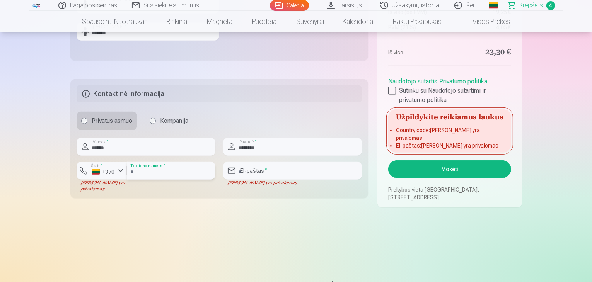
type input "**********"
click at [269, 171] on input "email" at bounding box center [292, 171] width 139 height 18
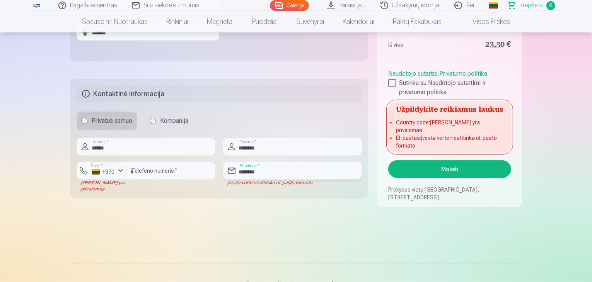
click at [264, 171] on input "********" at bounding box center [292, 171] width 139 height 18
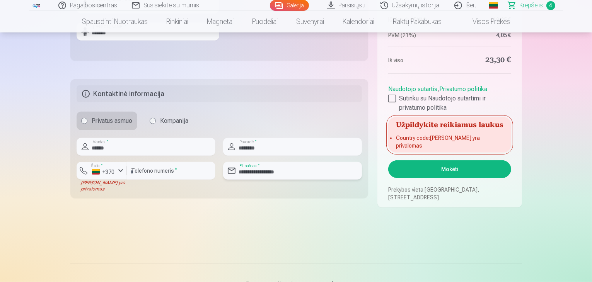
type input "**********"
click at [113, 173] on div "+370" at bounding box center [103, 172] width 23 height 8
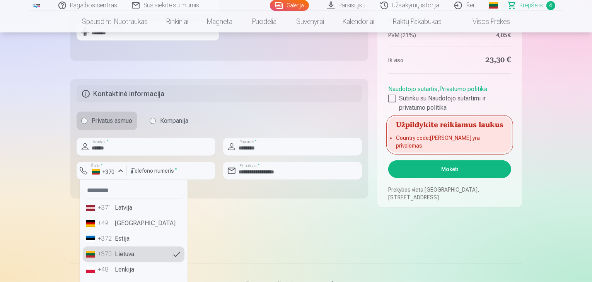
click at [106, 254] on div "+370" at bounding box center [105, 254] width 15 height 9
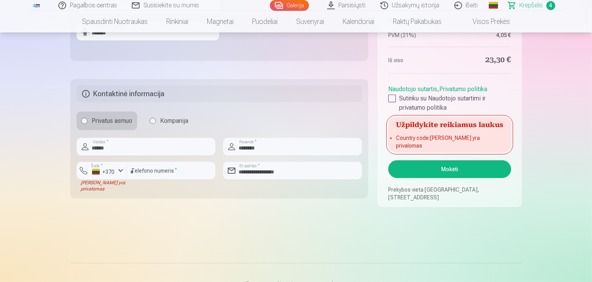
click at [461, 172] on button "Mokėti" at bounding box center [449, 169] width 123 height 18
